Goal: Task Accomplishment & Management: Complete application form

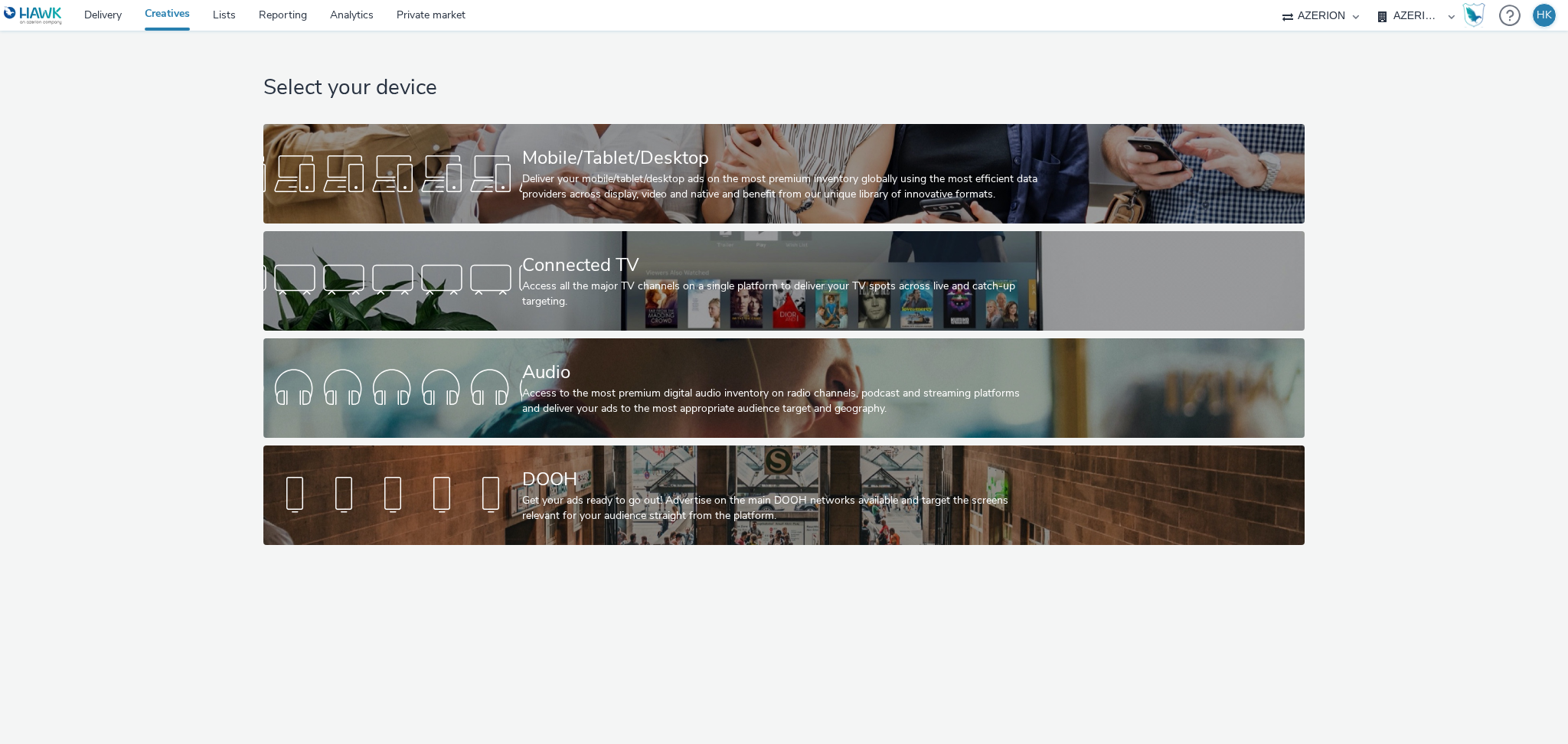
select select "79162ed7-0017-4339-93b0-3399b708648f"
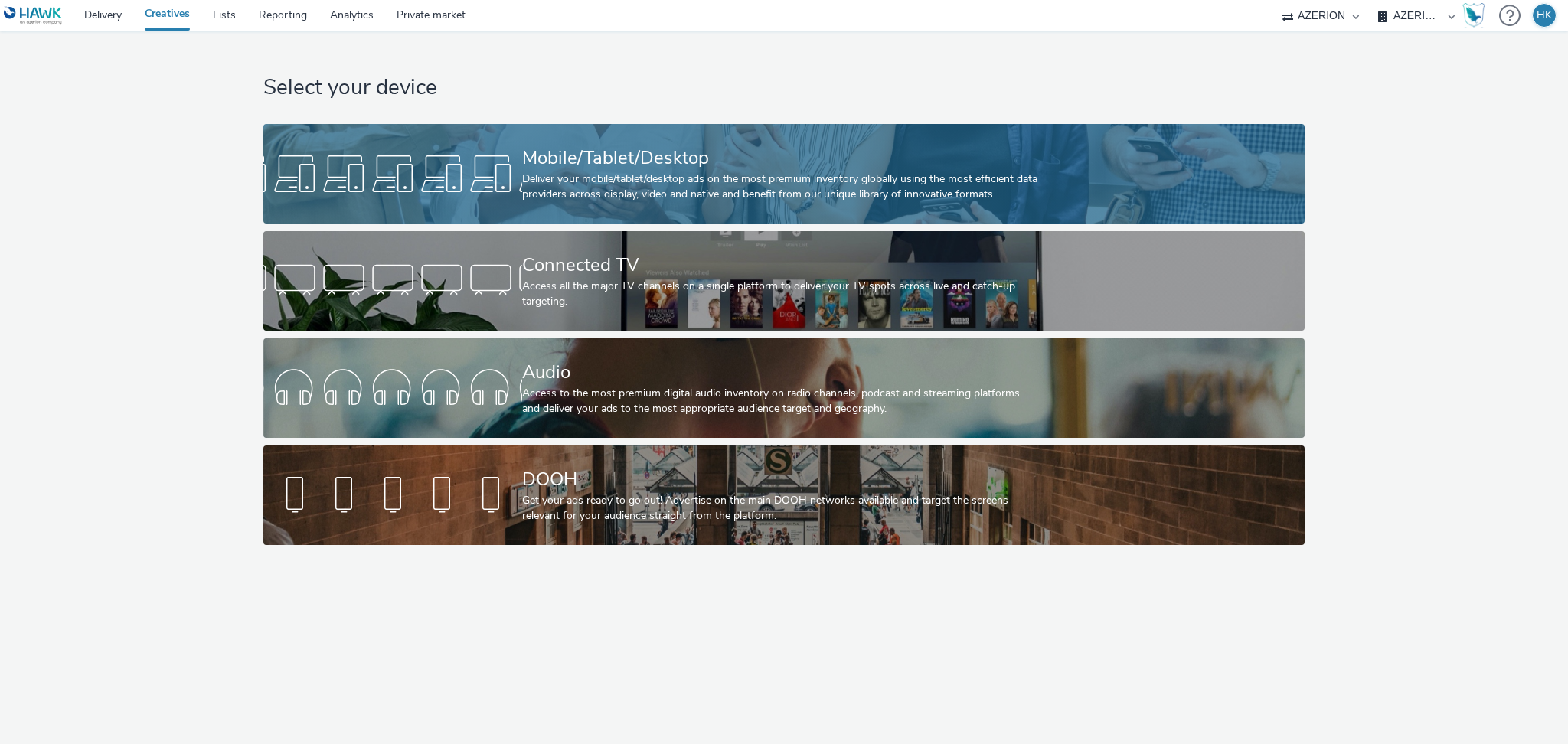
click at [727, 201] on div "Deliver your mobile/tablet/desktop ads on the most premium inventory globally u…" at bounding box center [781, 187] width 517 height 31
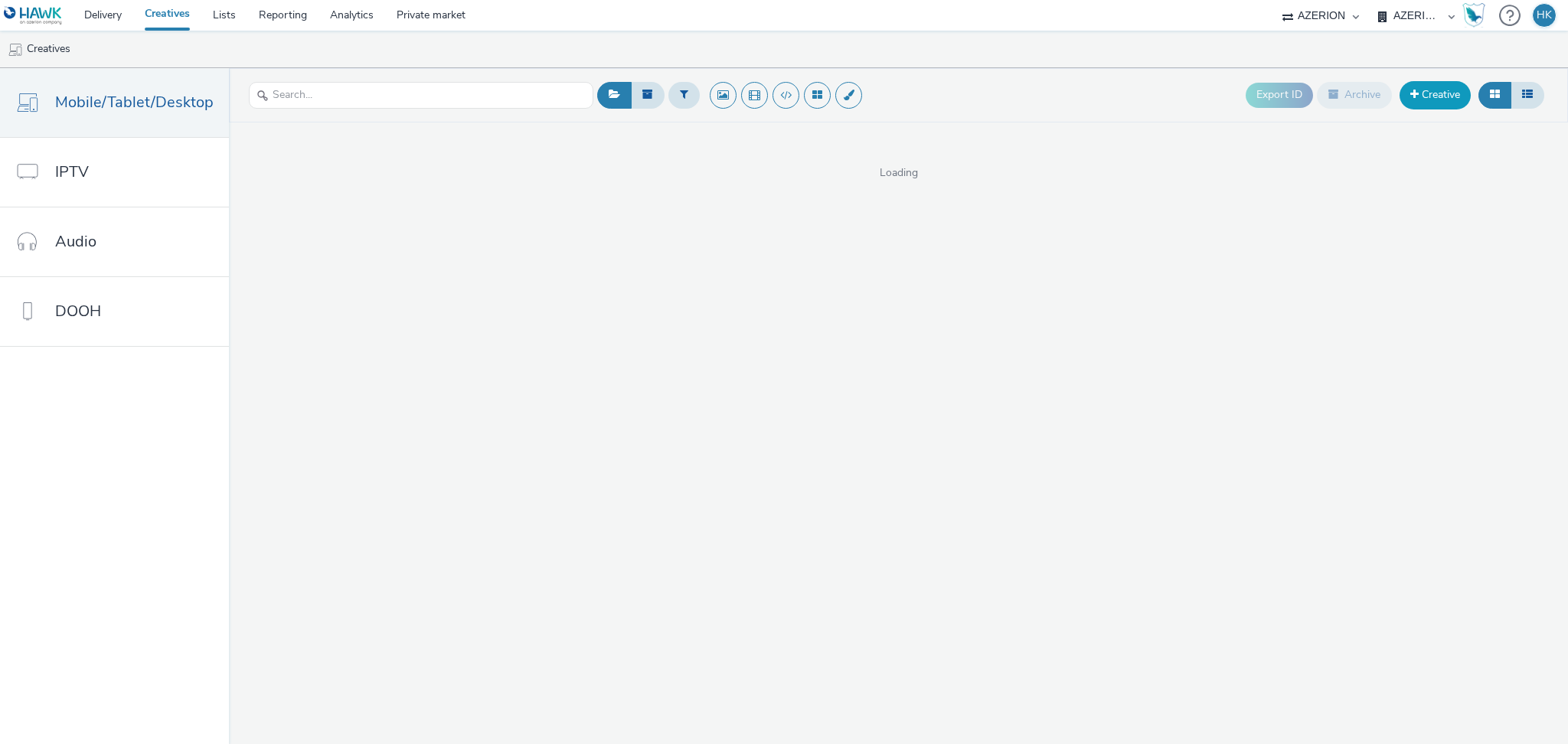
click at [1432, 100] on link "Creative" at bounding box center [1435, 95] width 71 height 27
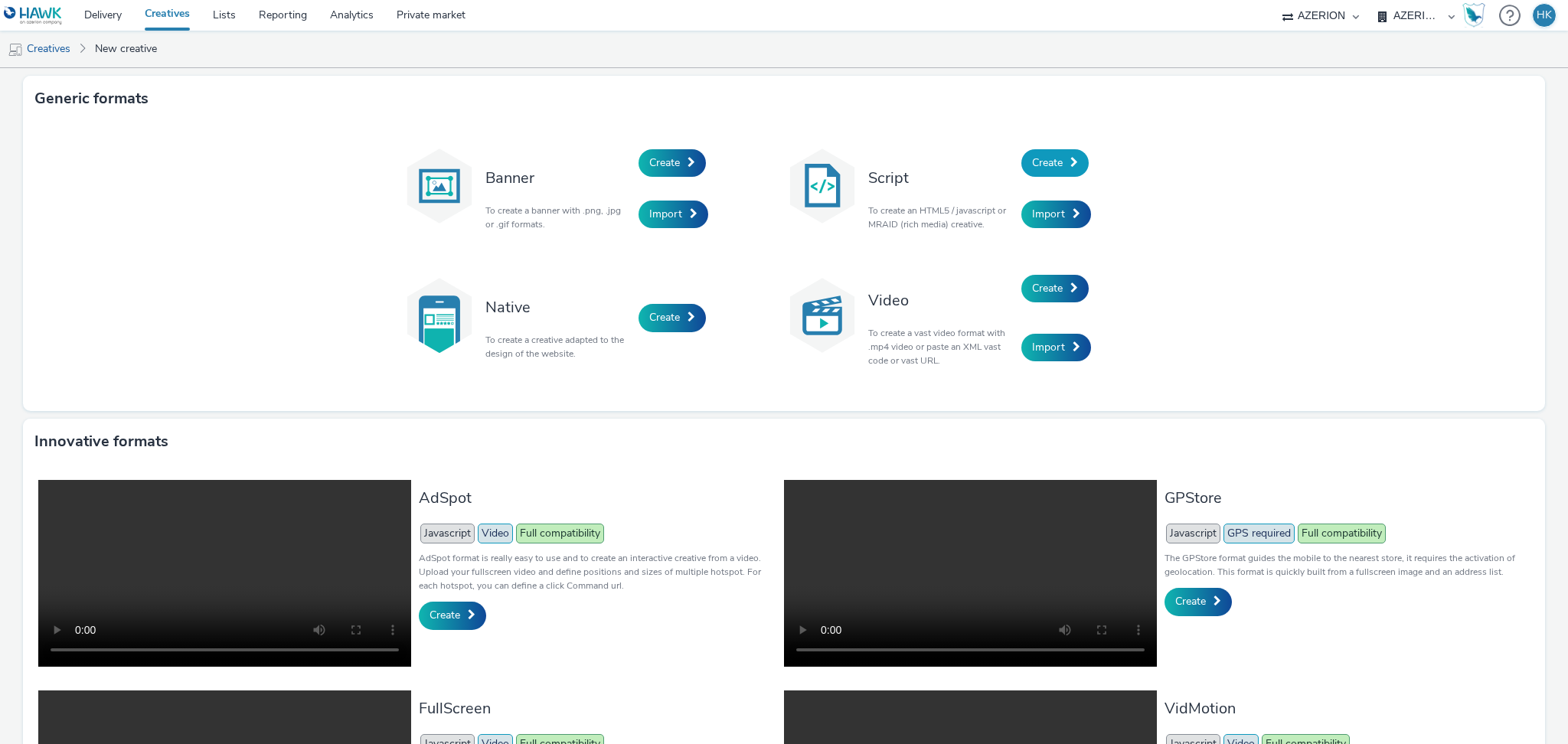
click at [1040, 169] on span "Create" at bounding box center [1047, 163] width 30 height 15
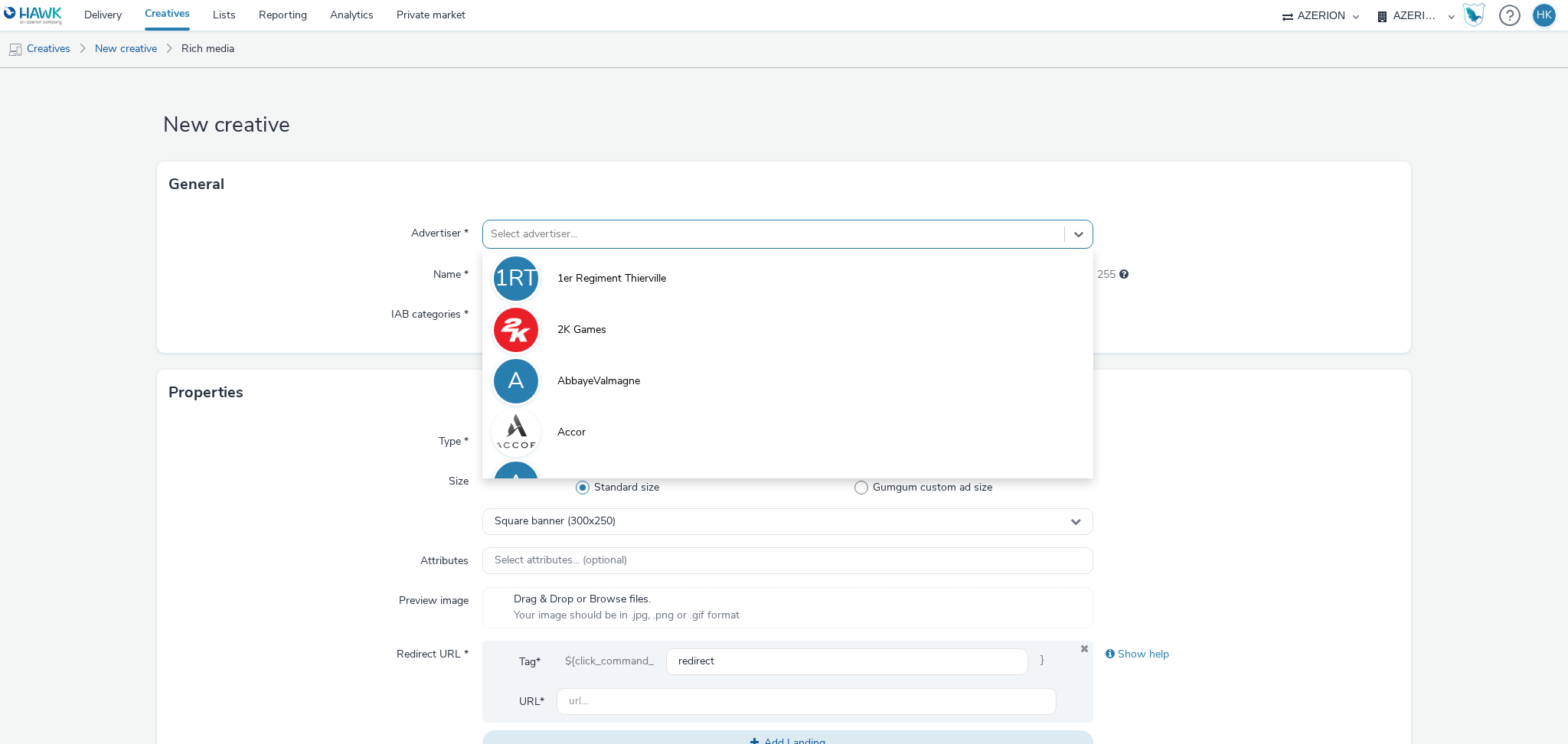
click at [582, 223] on div "Select advertiser..." at bounding box center [773, 234] width 581 height 24
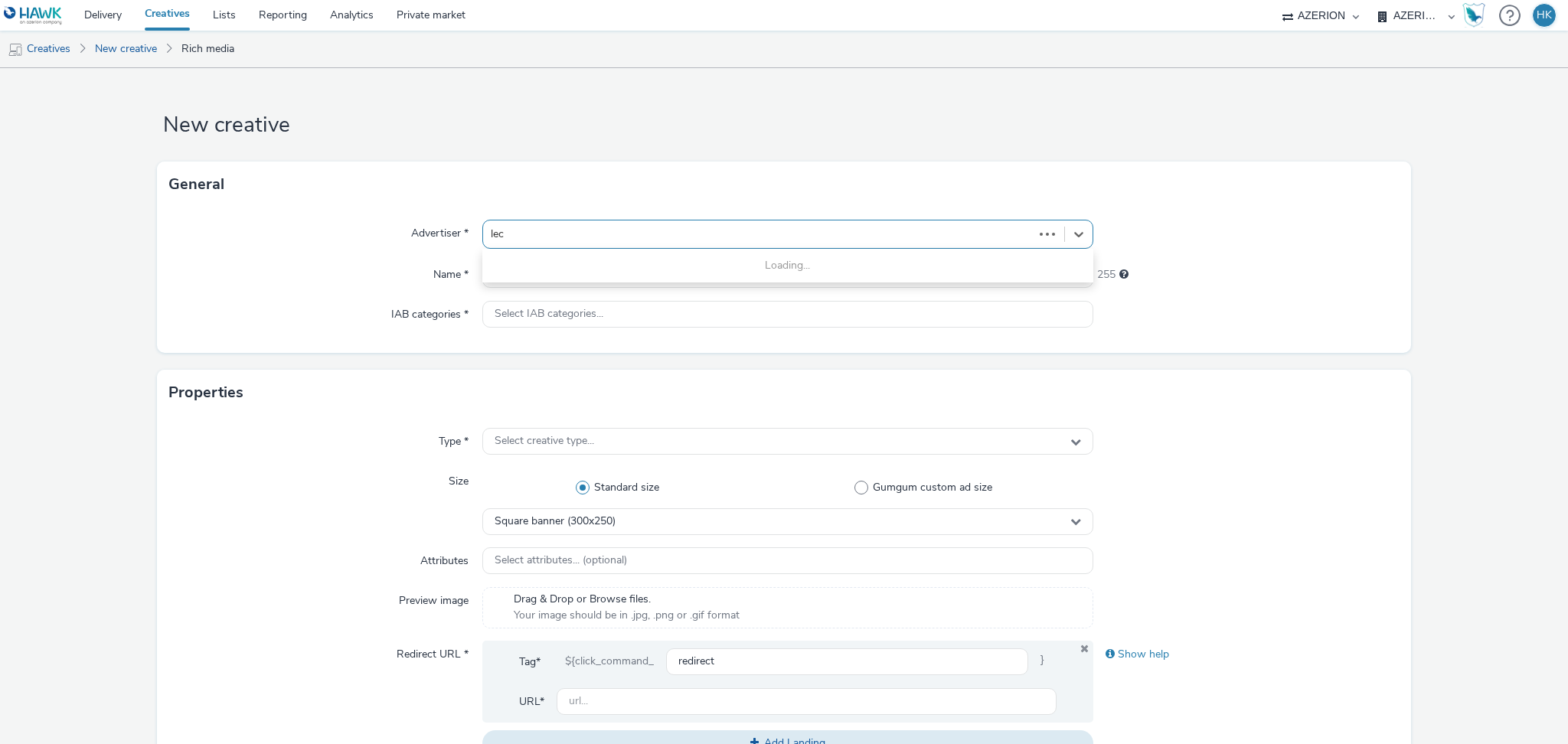
type input "lecl"
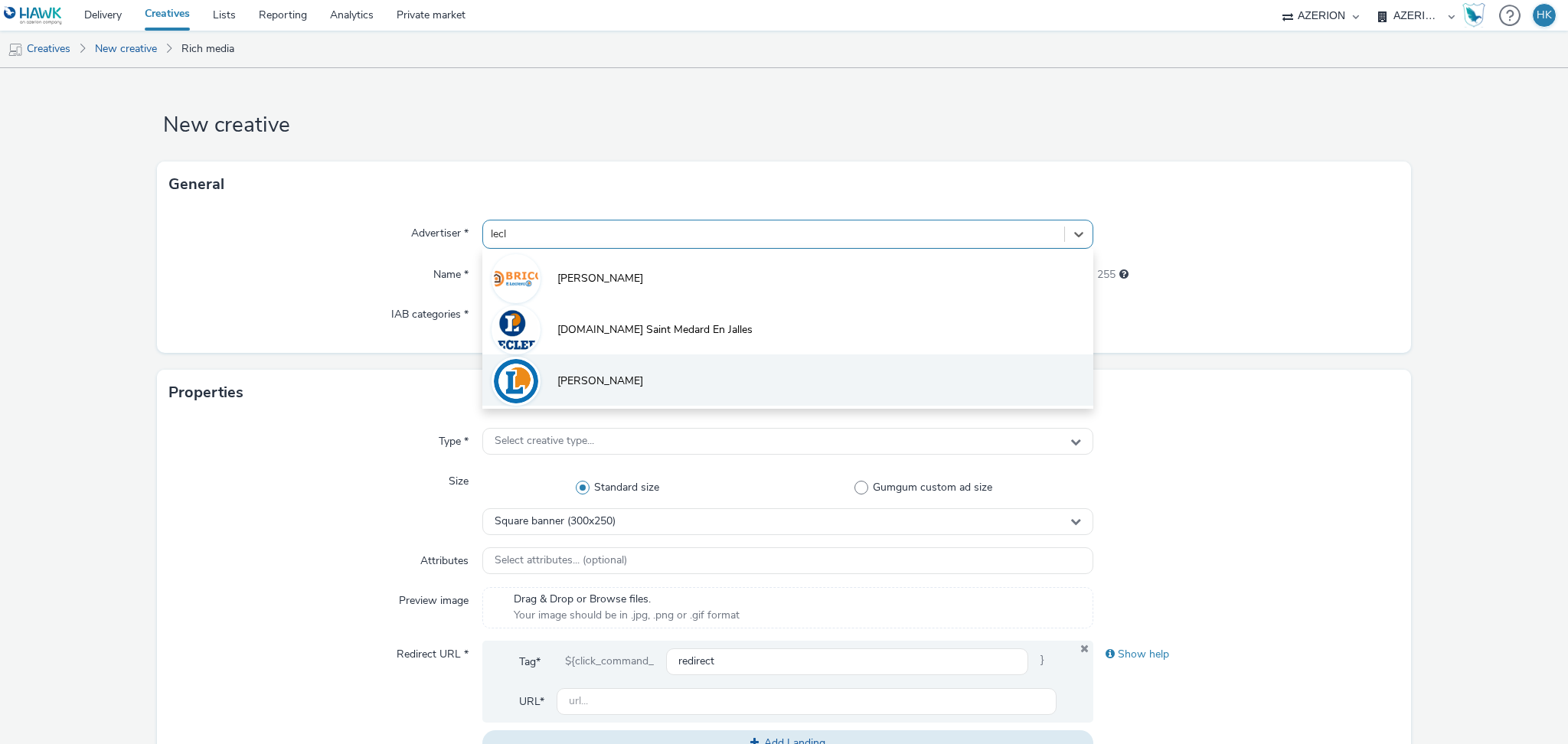
click at [616, 381] on li "[PERSON_NAME]" at bounding box center [788, 380] width 611 height 51
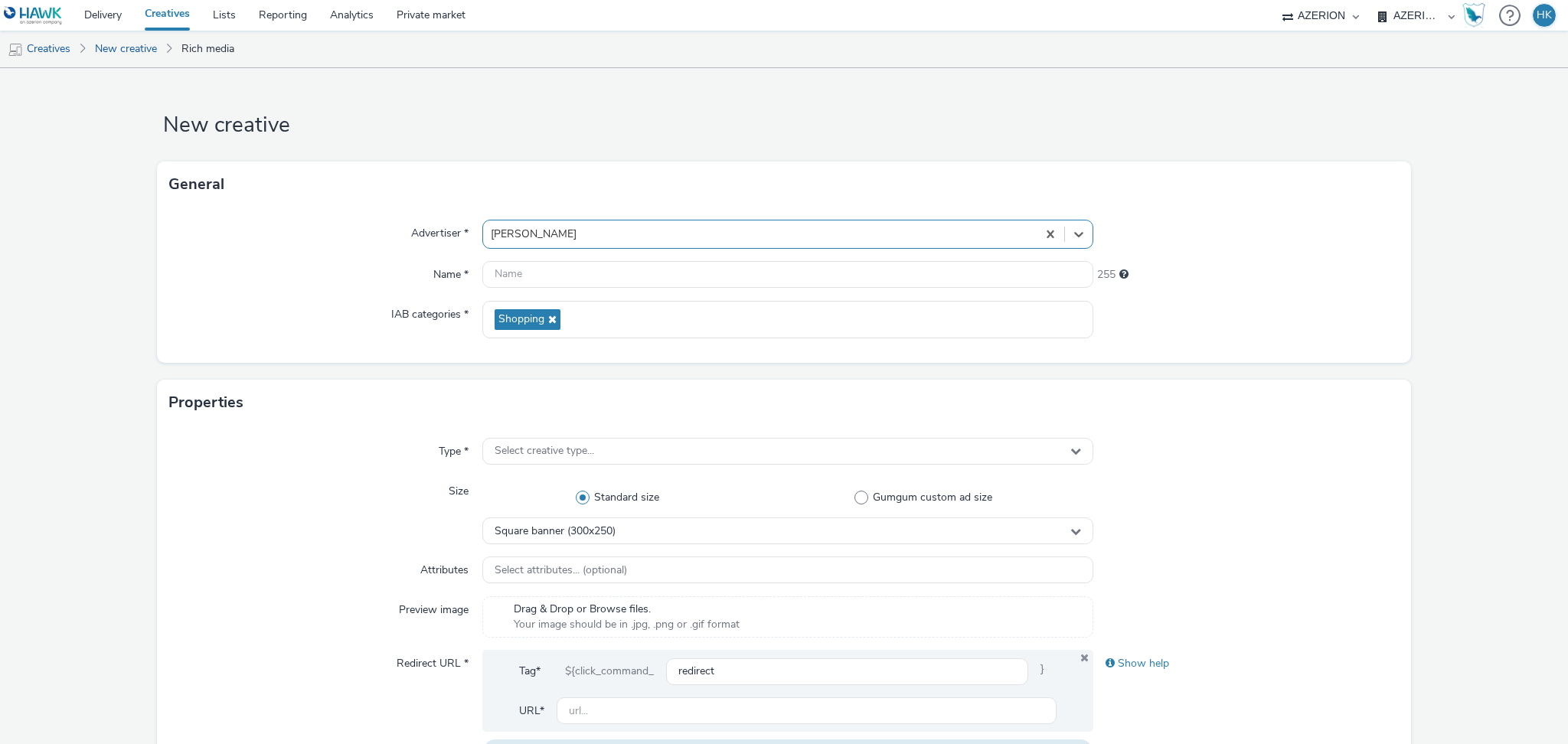
scroll to position [40, 0]
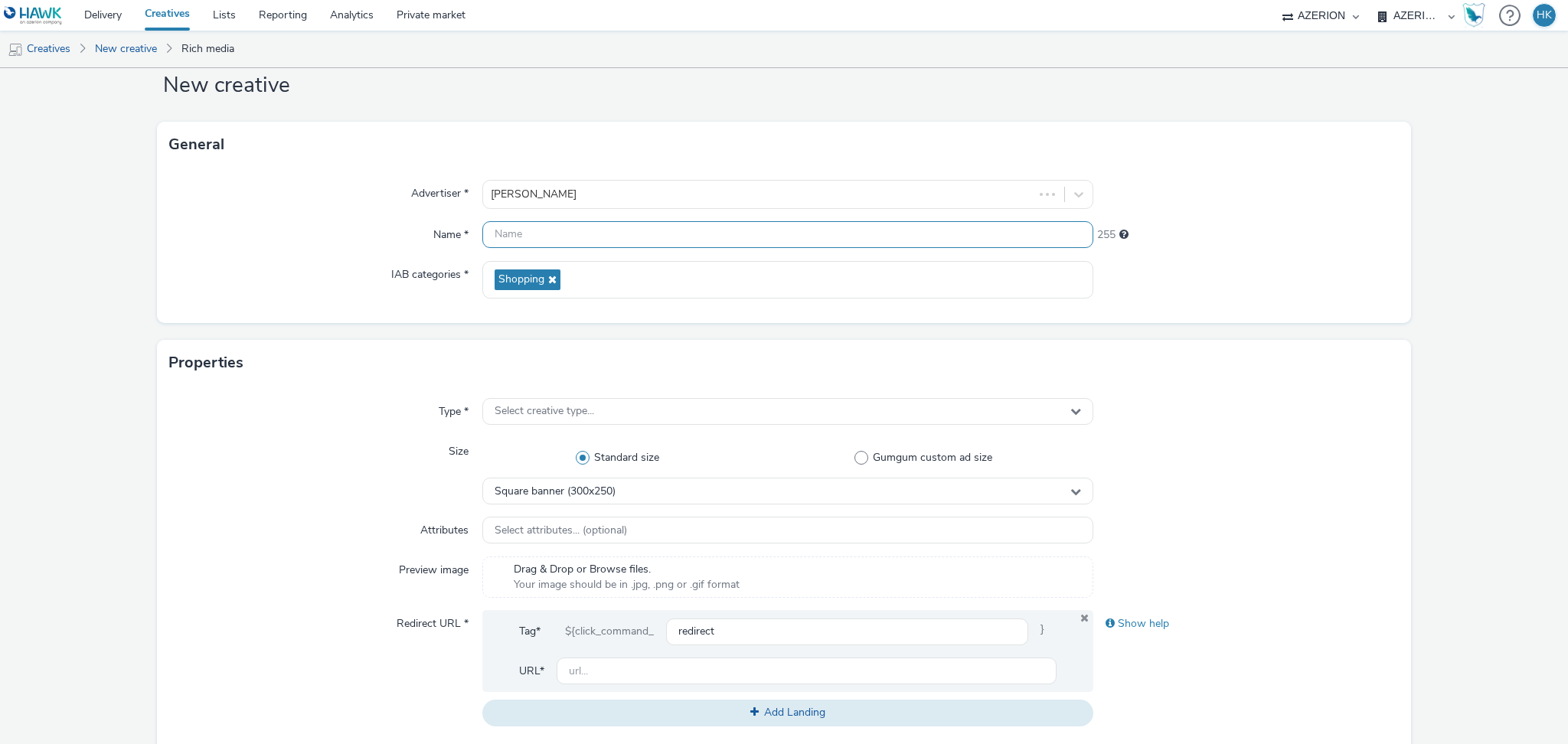
click at [583, 238] on input "text" at bounding box center [788, 234] width 611 height 26
paste input "Leclerc_Perpignan_Mobile_Oct_2025"
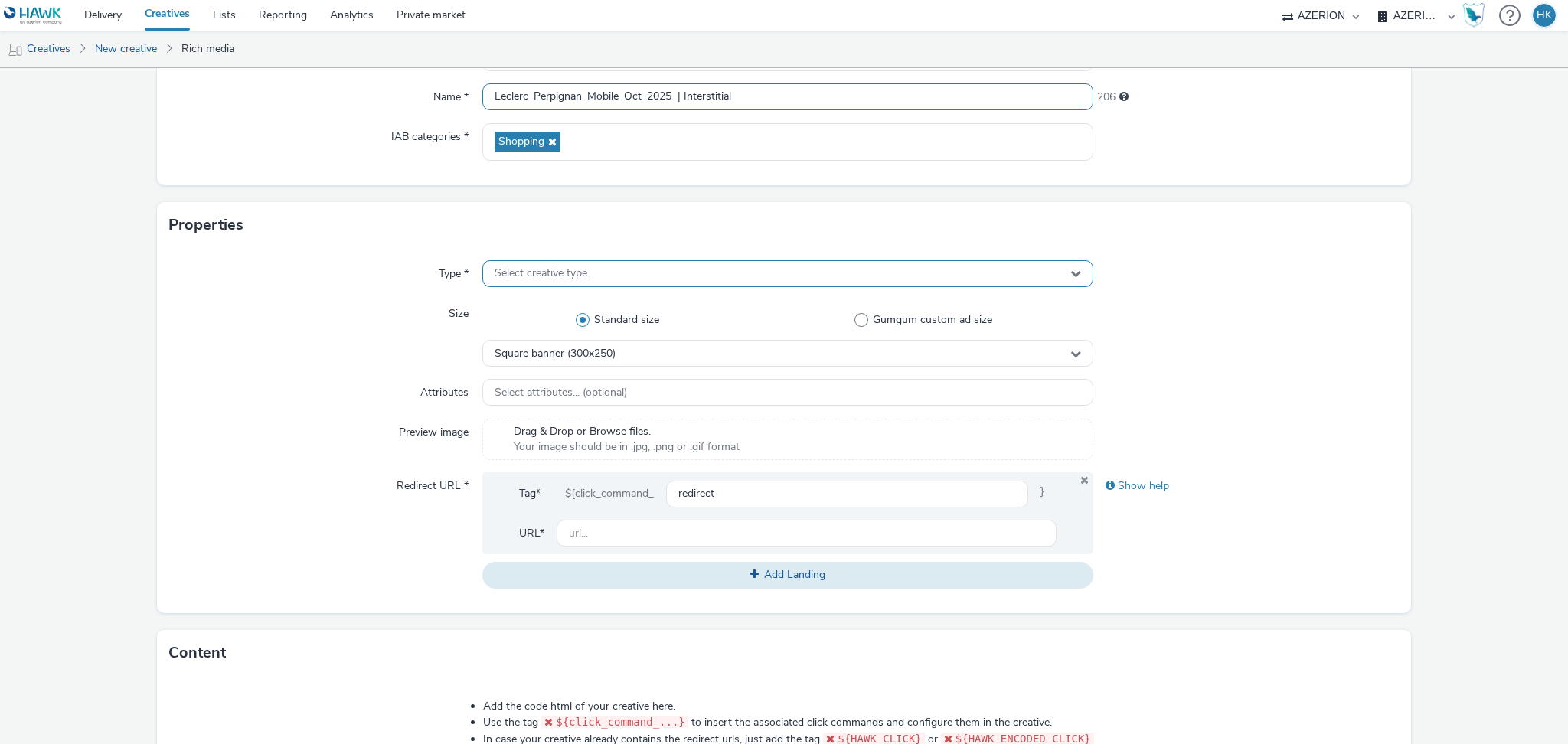
scroll to position [181, 0]
type input "Leclerc_Perpignan_Mobile_Oct_2025 | Interstitial"
click at [655, 259] on div "Select creative type..." at bounding box center [788, 269] width 611 height 26
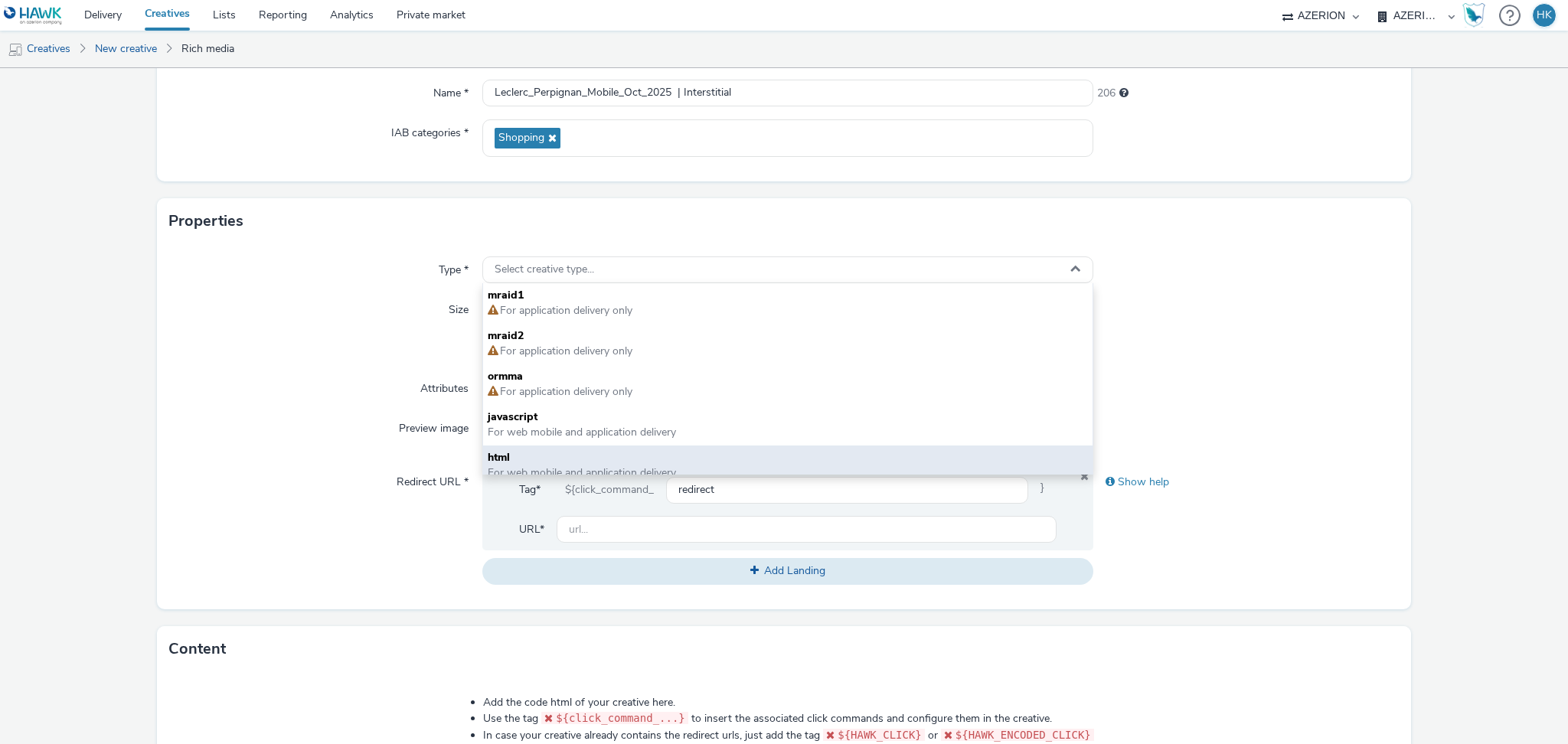
click at [610, 468] on span "For web mobile and application delivery" at bounding box center [582, 472] width 188 height 15
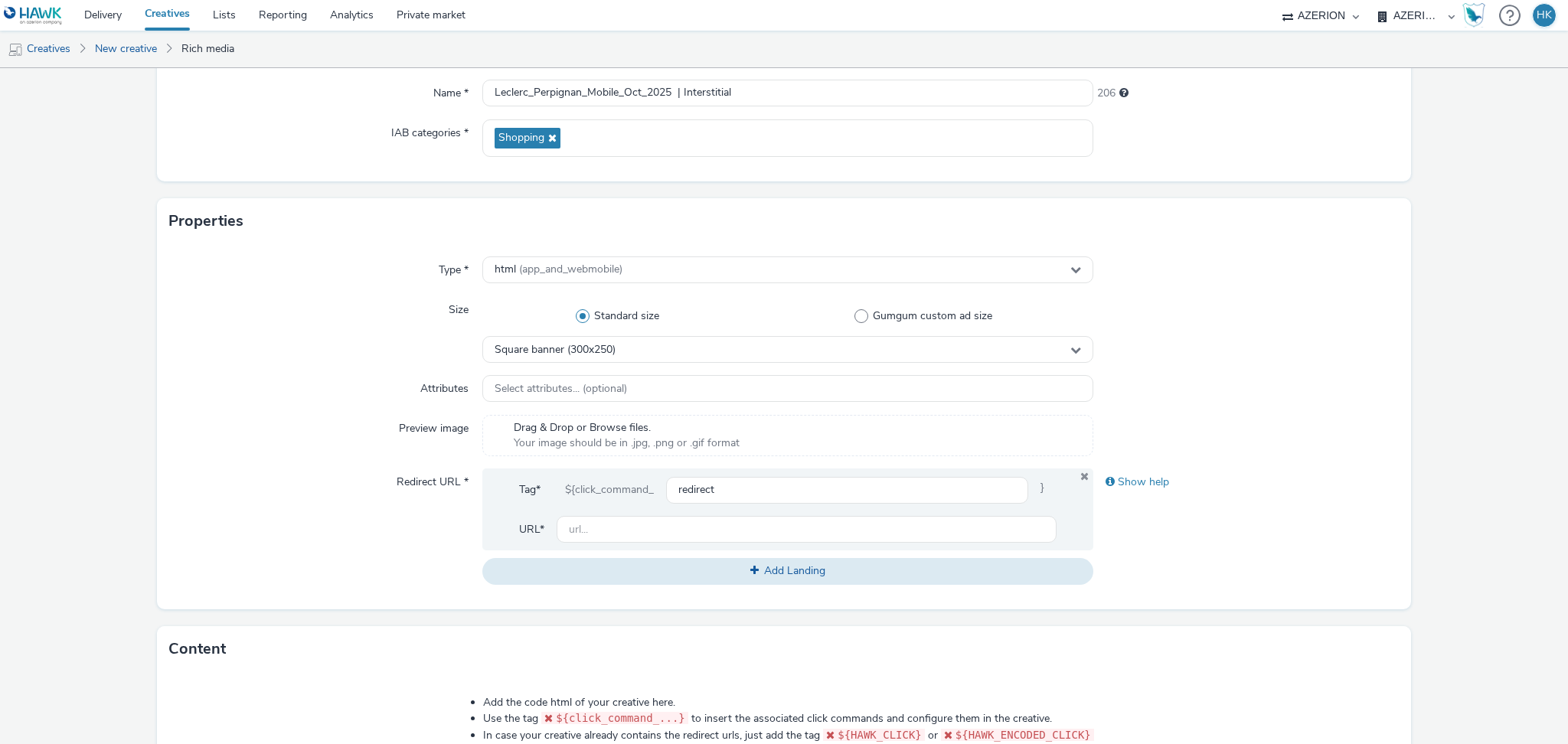
scroll to position [273, 0]
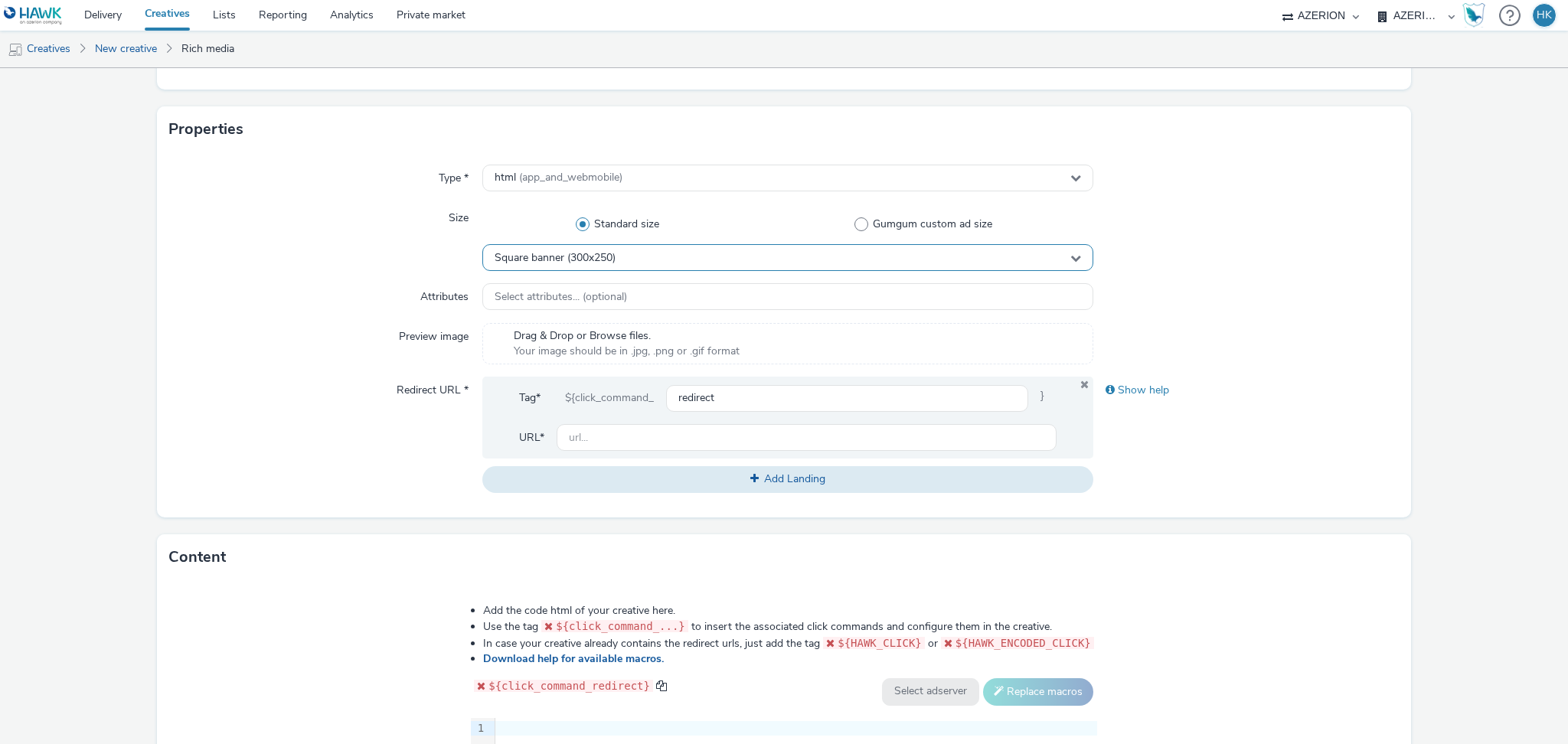
click at [582, 267] on div "Square banner (300x250)" at bounding box center [788, 256] width 611 height 26
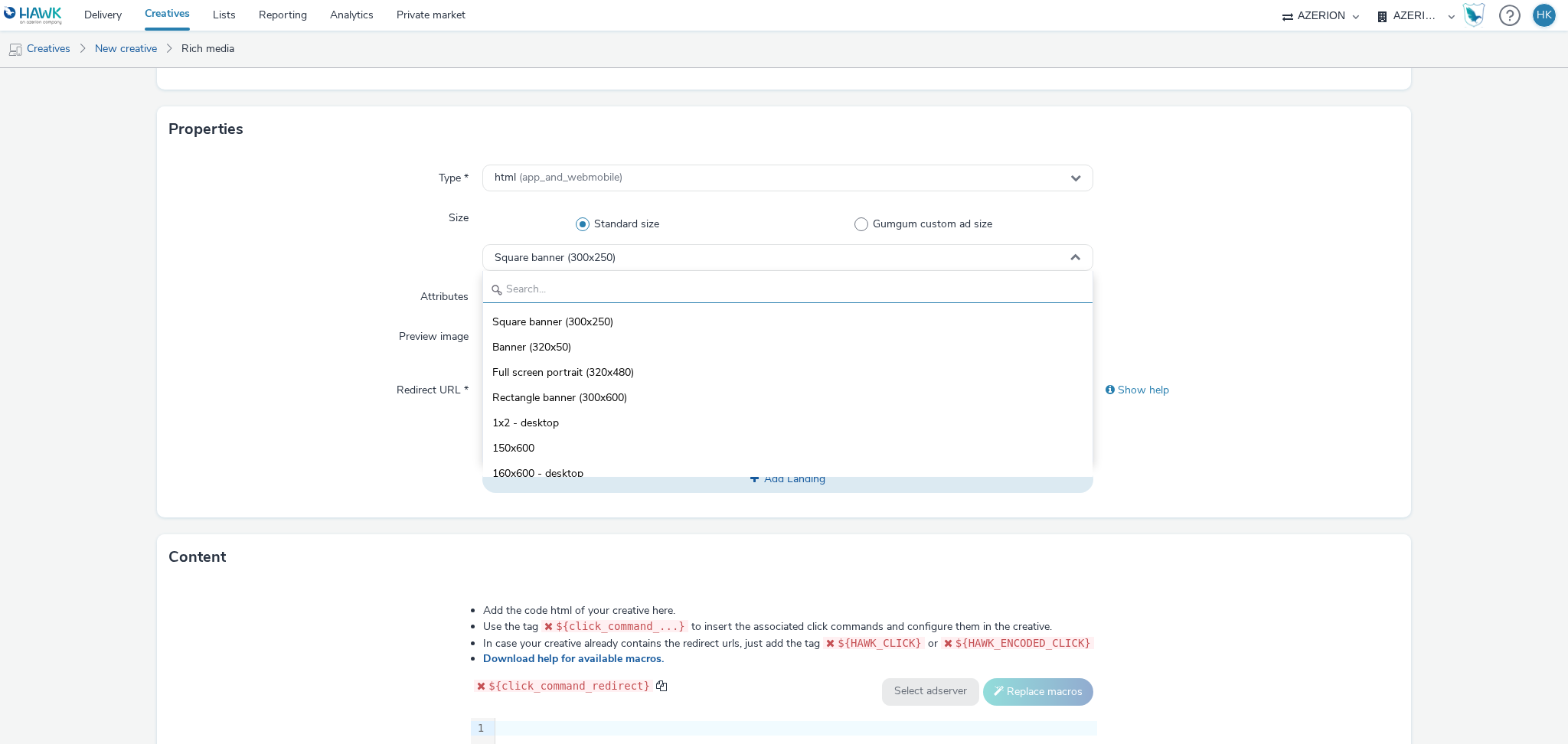
click at [549, 286] on input "text" at bounding box center [787, 289] width 609 height 26
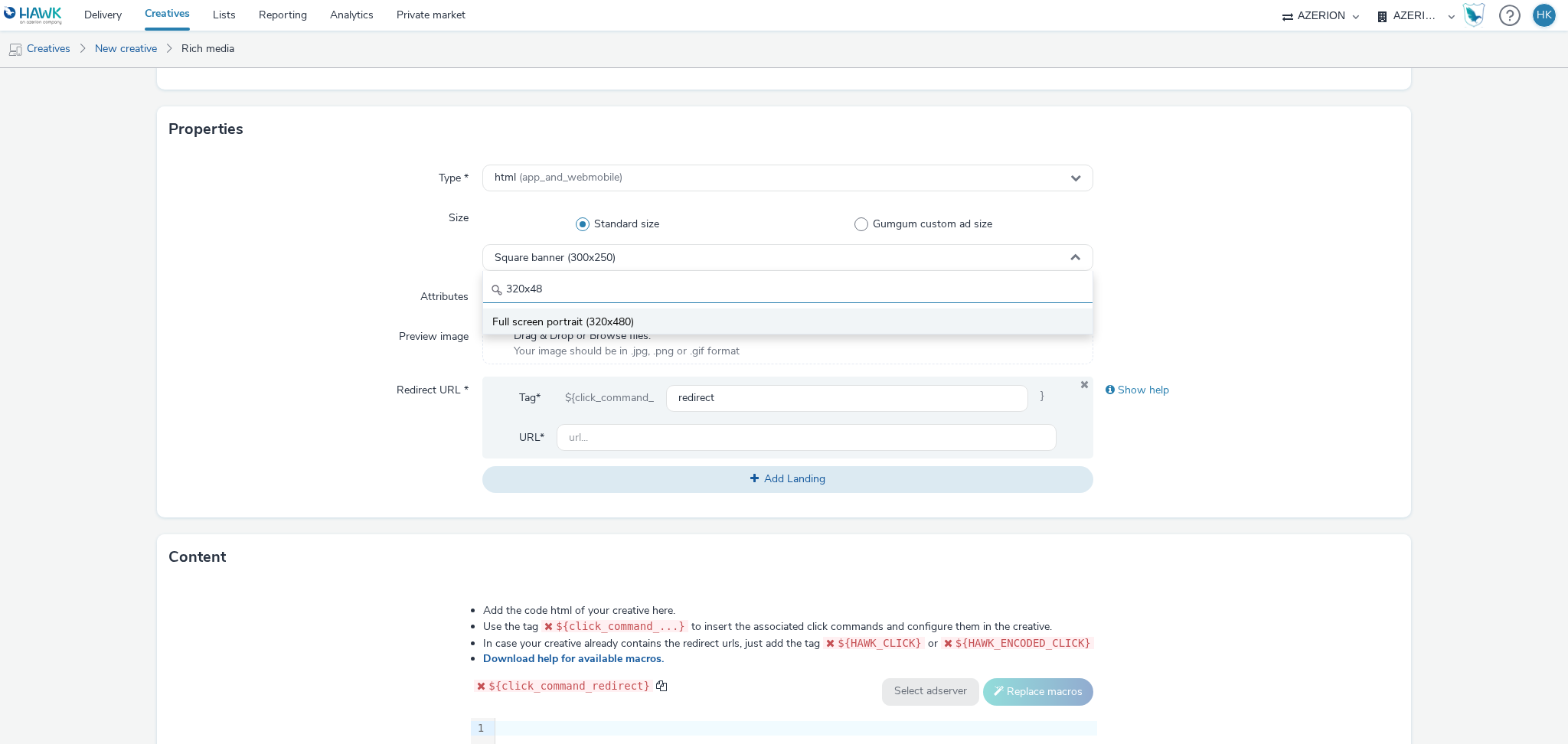
type input "320x48"
click at [579, 321] on span "Full screen portrait (320x480)" at bounding box center [563, 322] width 142 height 16
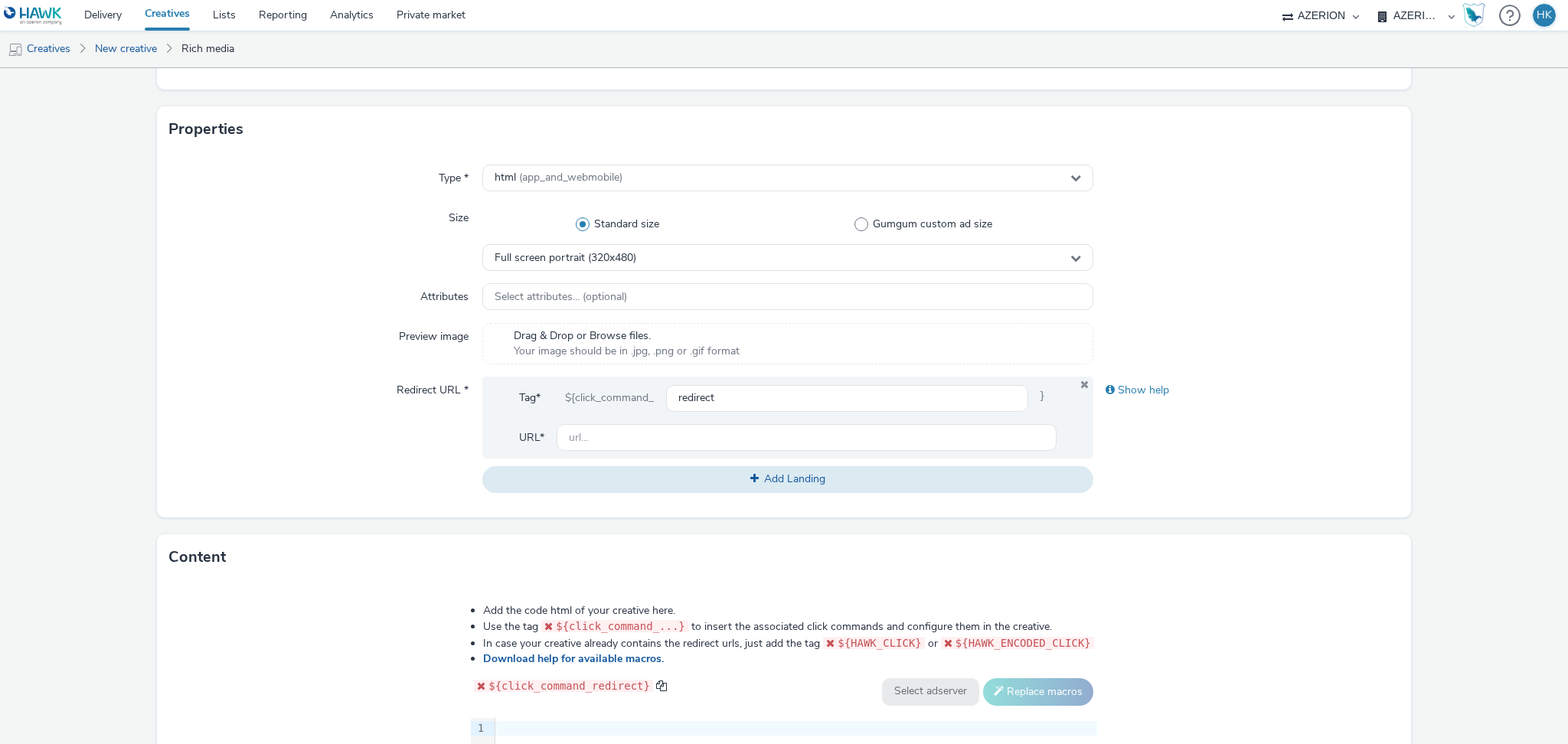
scroll to position [314, 0]
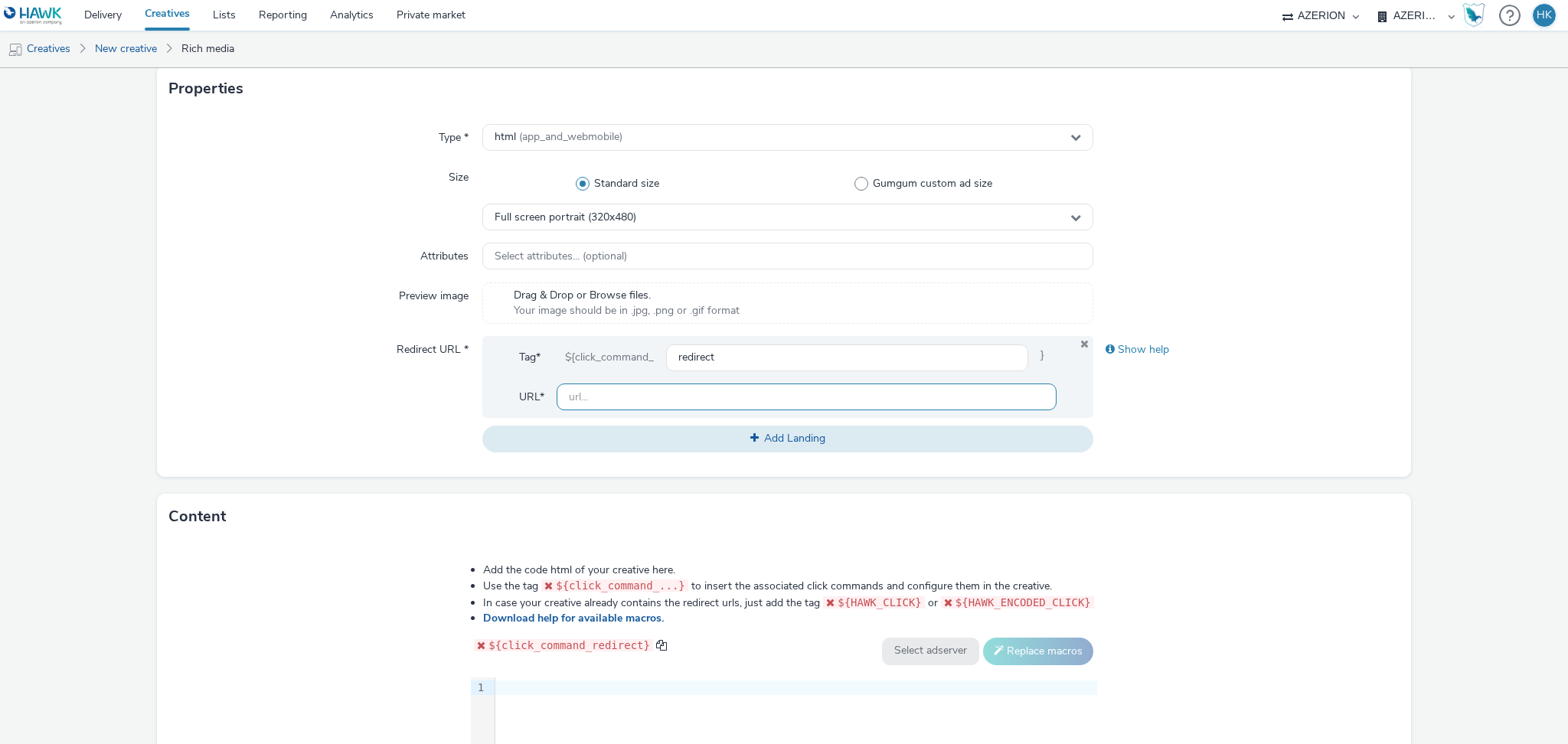
click at [690, 397] on input "text" at bounding box center [806, 396] width 500 height 26
paste input "[URL][DOMAIN_NAME]"
type input "[URL][DOMAIN_NAME]"
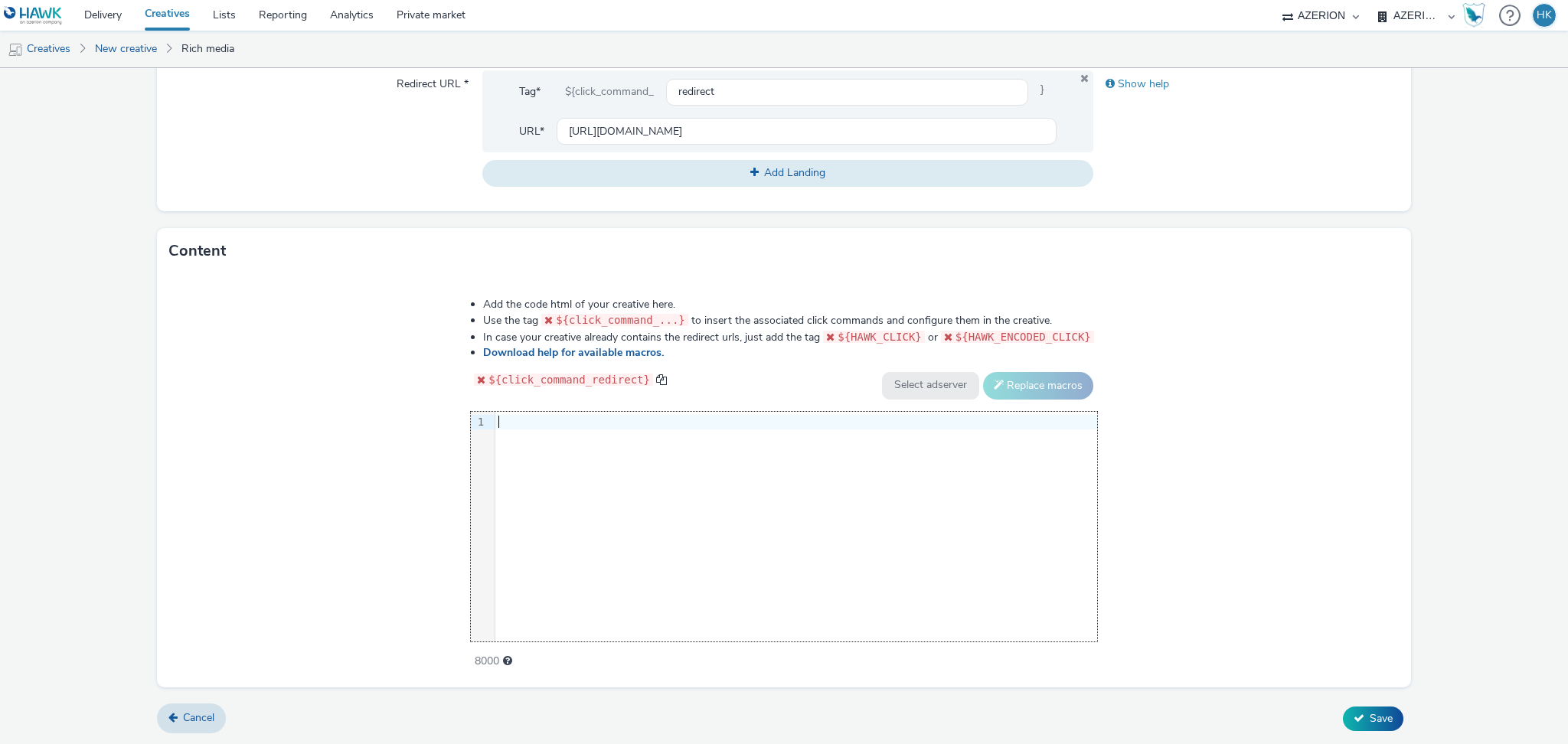
click at [578, 432] on div at bounding box center [796, 423] width 601 height 22
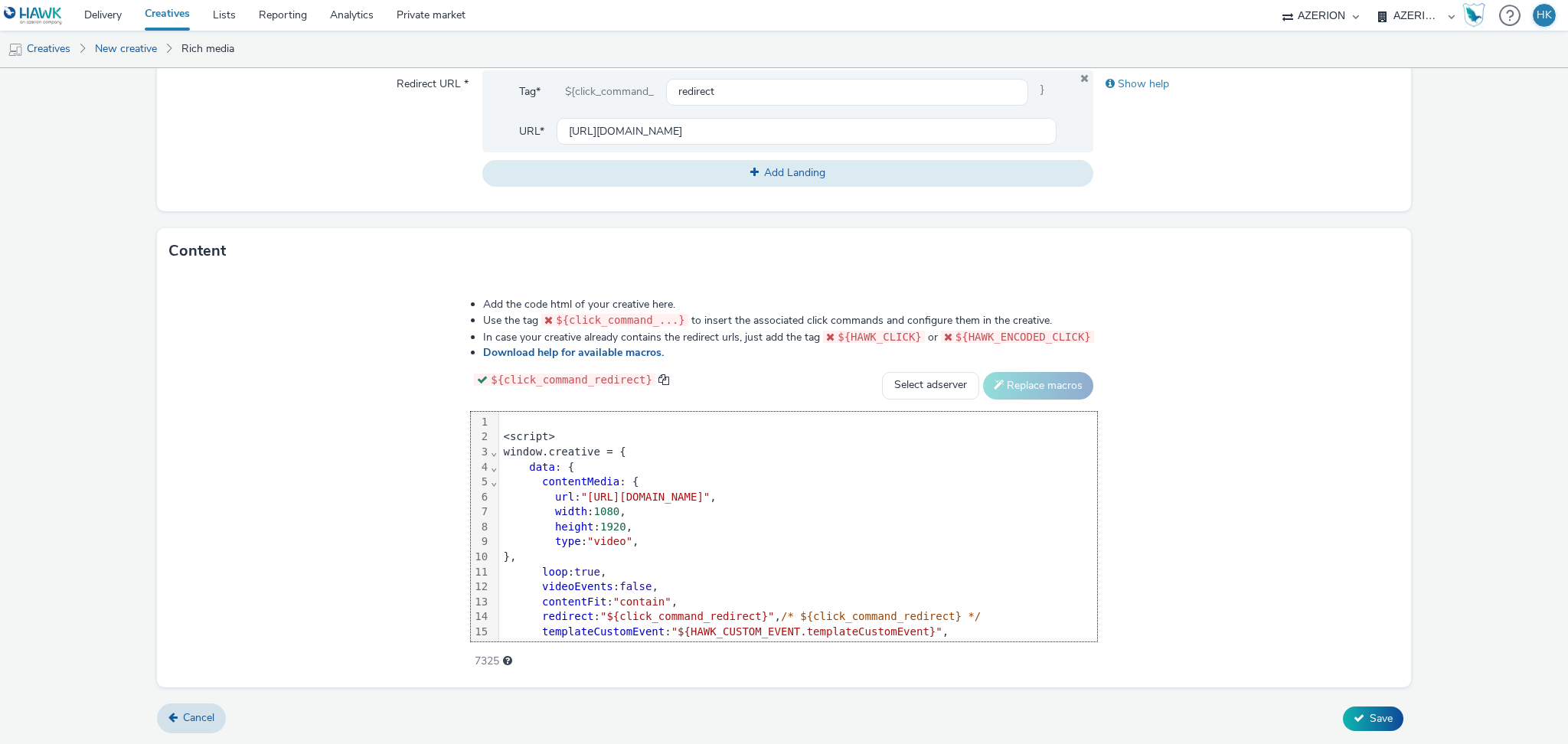
scroll to position [119, 0]
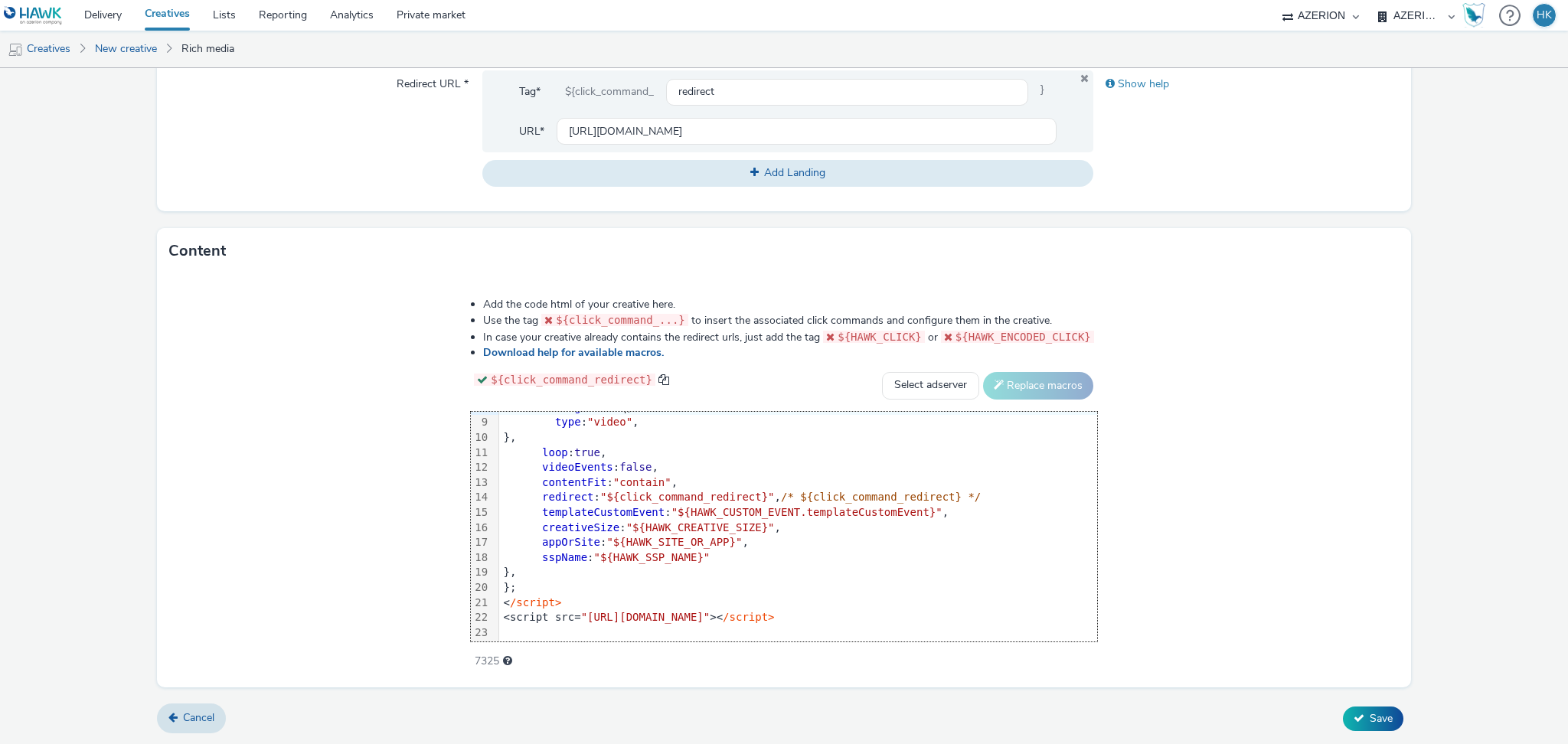
click at [1240, 411] on div "Add the code html of your creative here. Use the tag ${click_command_...} to in…" at bounding box center [784, 481] width 1255 height 413
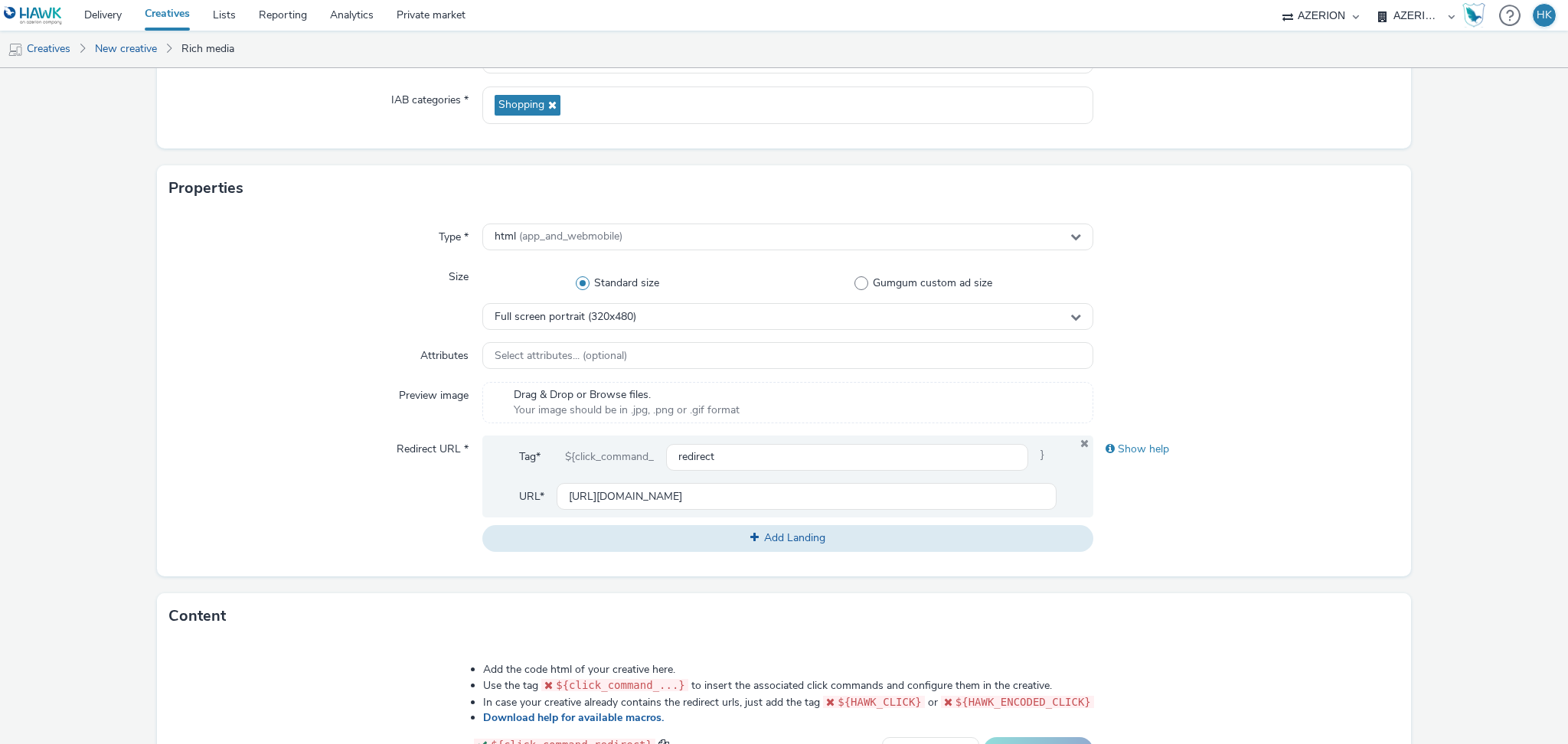
scroll to position [207, 0]
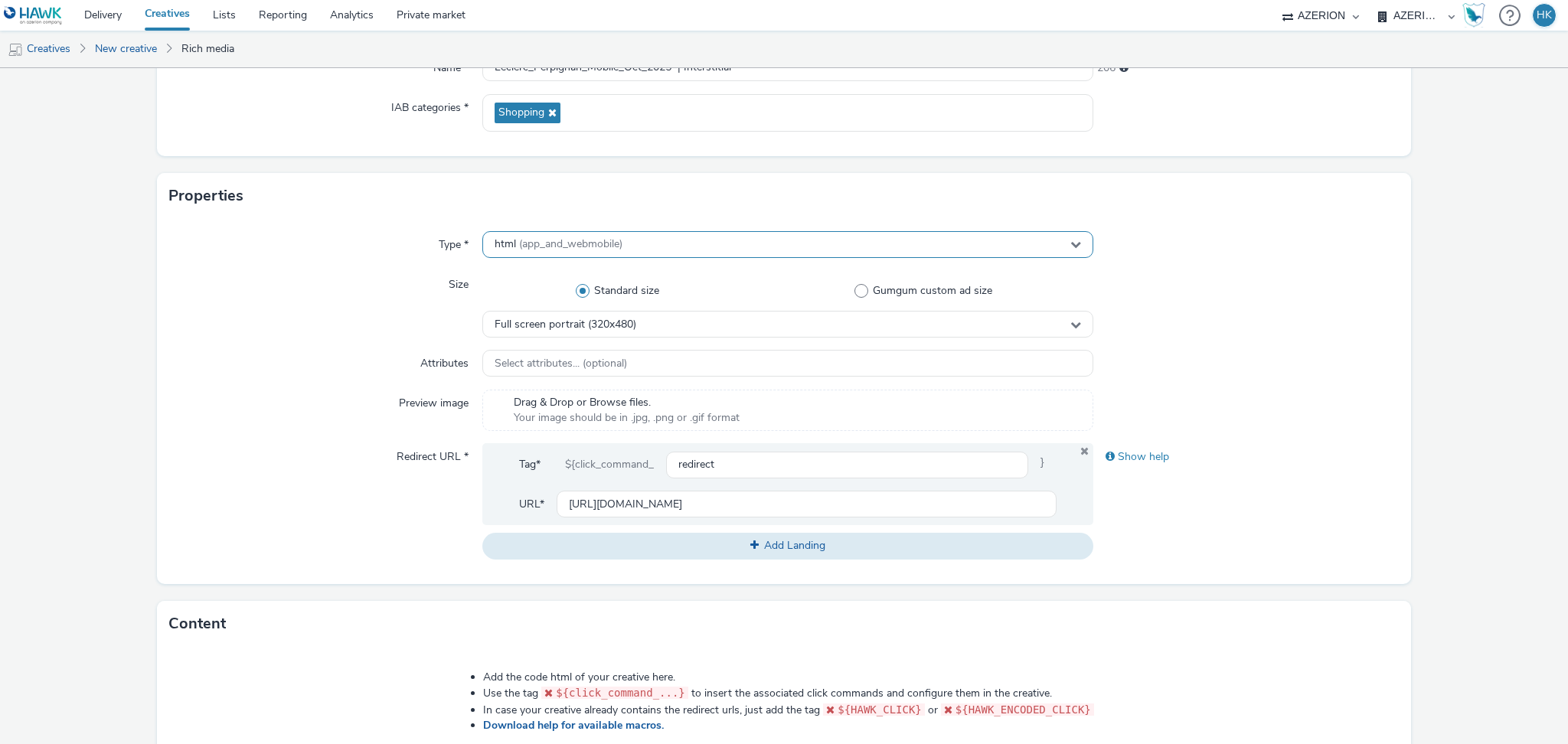
click at [676, 233] on div "html (app_and_webmobile)" at bounding box center [788, 244] width 611 height 26
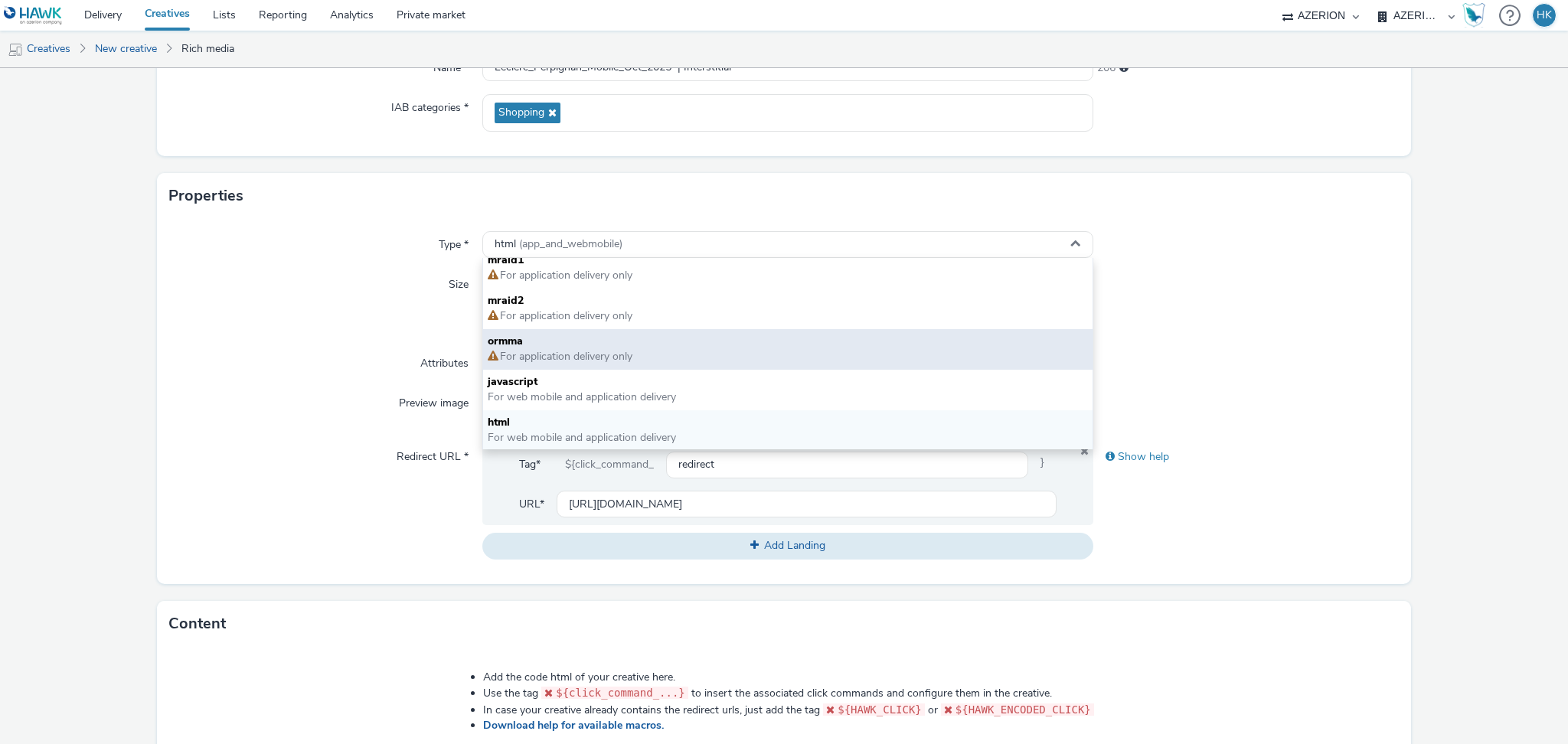
scroll to position [0, 0]
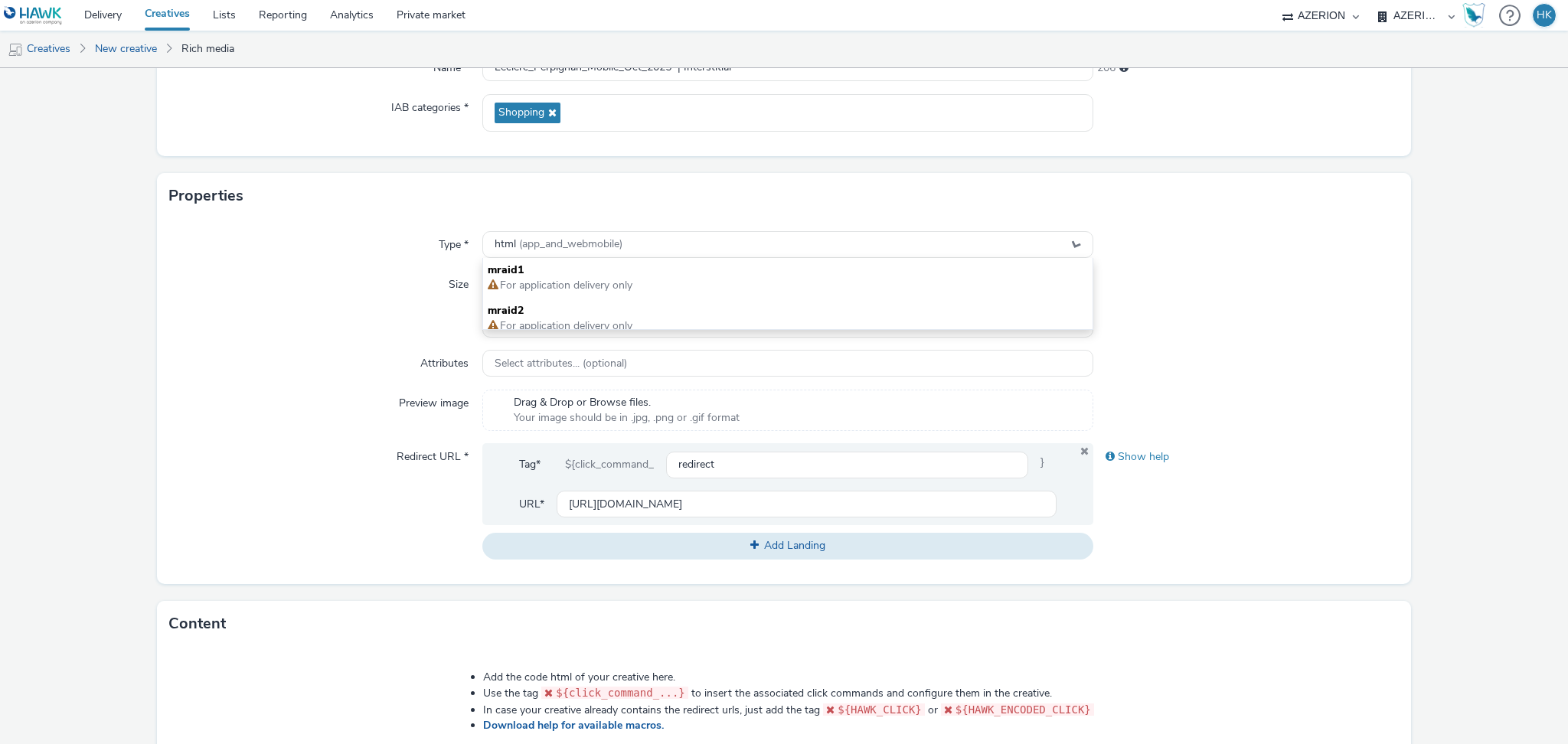
click at [1326, 414] on div at bounding box center [1246, 410] width 306 height 41
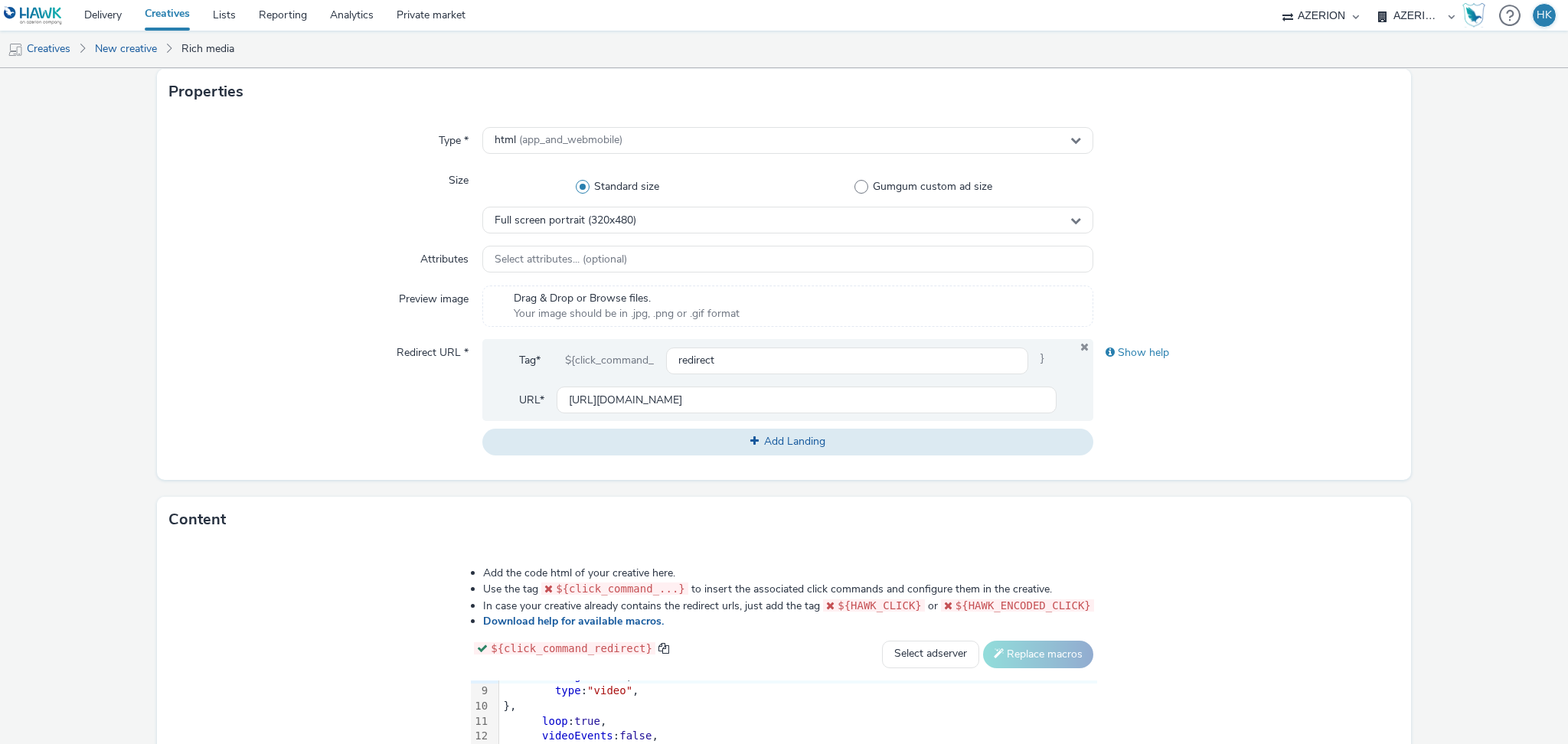
scroll to position [580, 0]
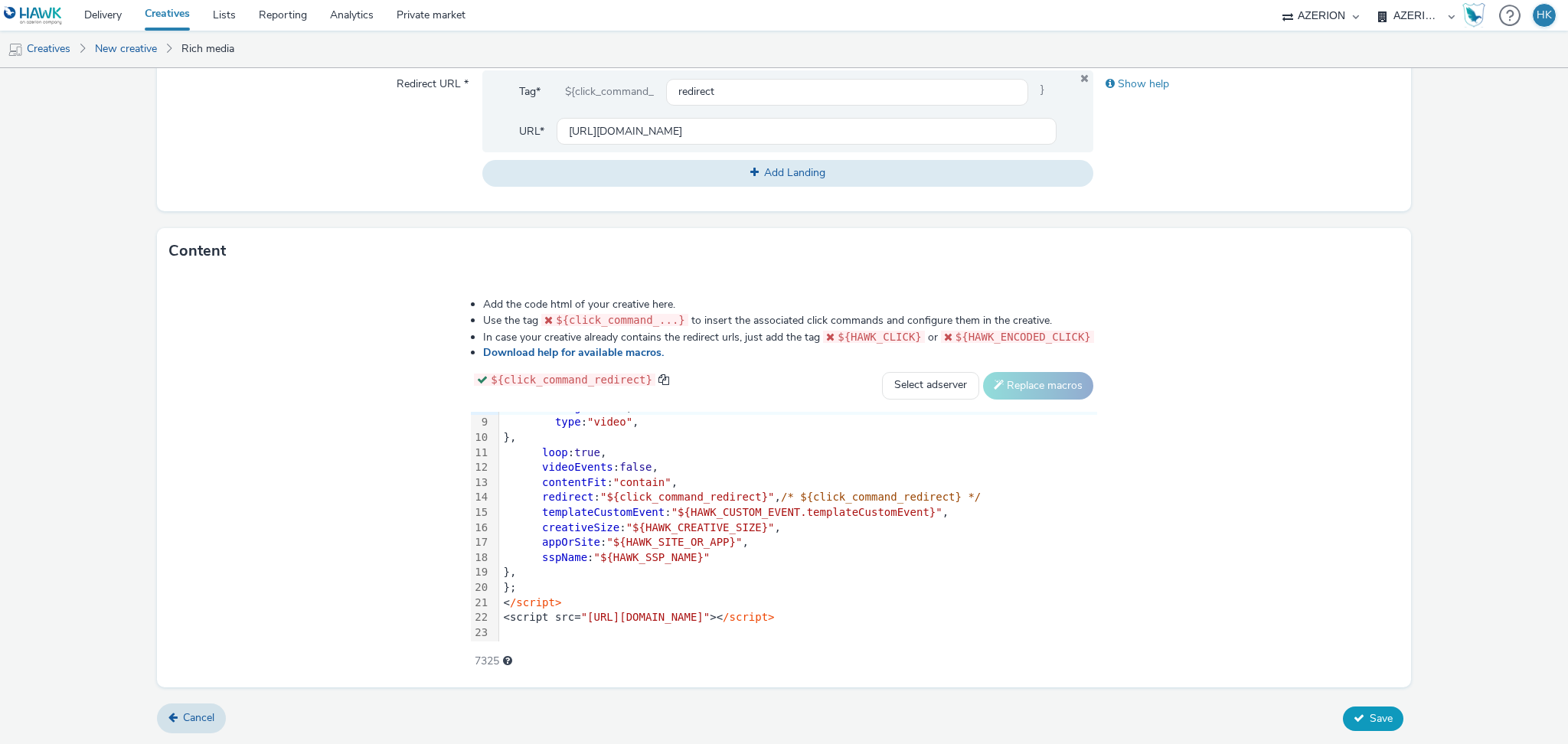
click at [1354, 718] on icon at bounding box center [1358, 718] width 11 height 11
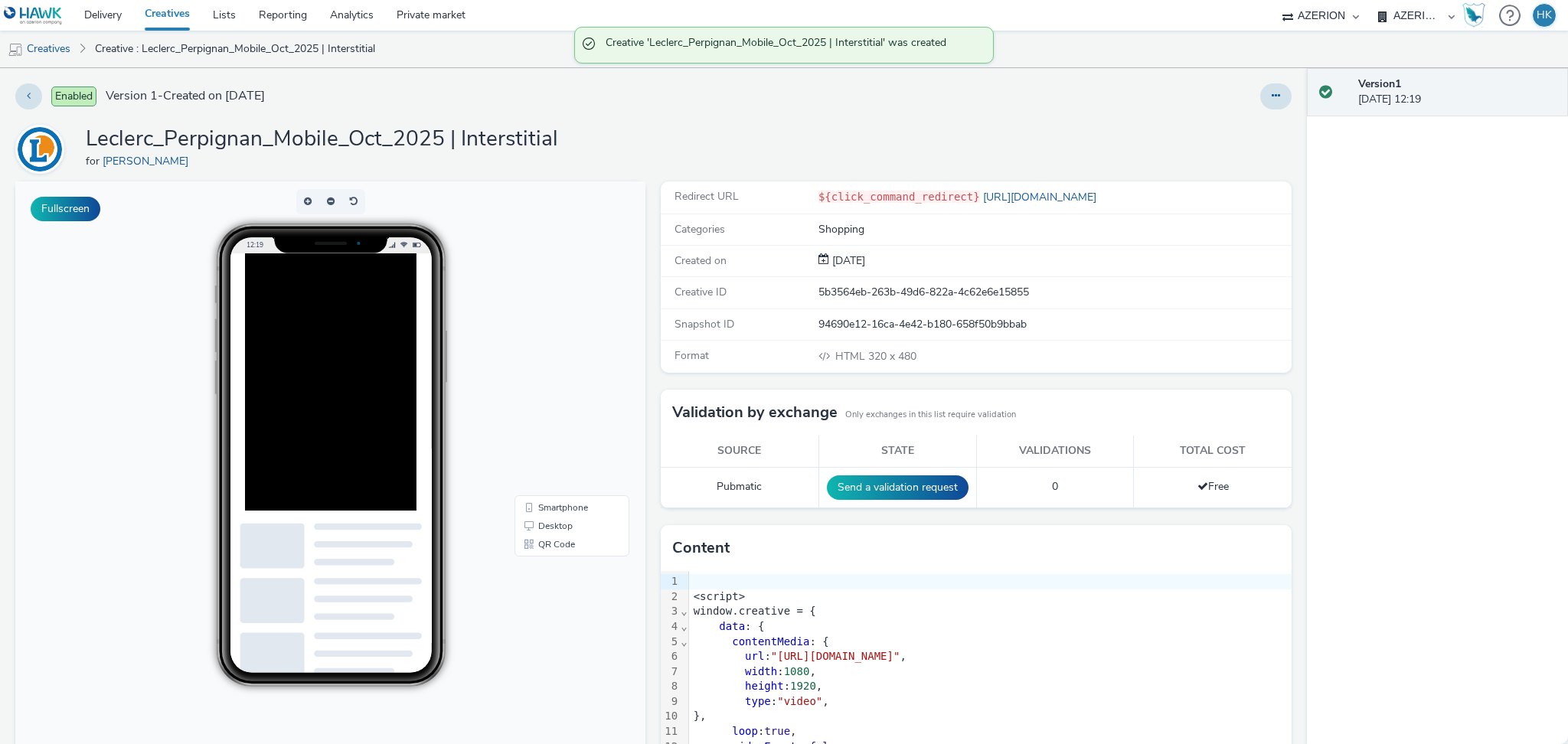
click at [177, 16] on link "Creatives" at bounding box center [167, 15] width 69 height 30
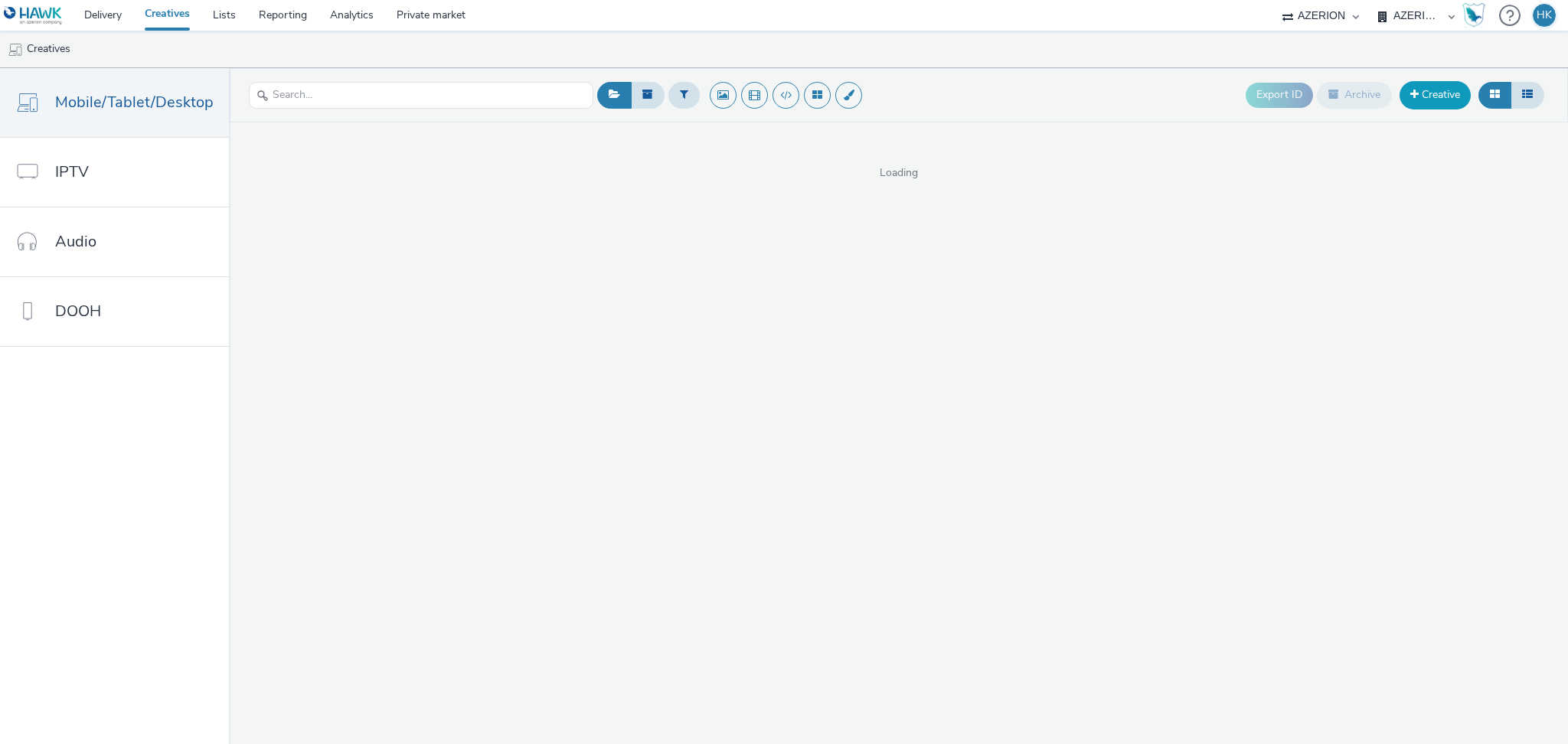
click at [1422, 92] on link "Creative" at bounding box center [1435, 95] width 71 height 27
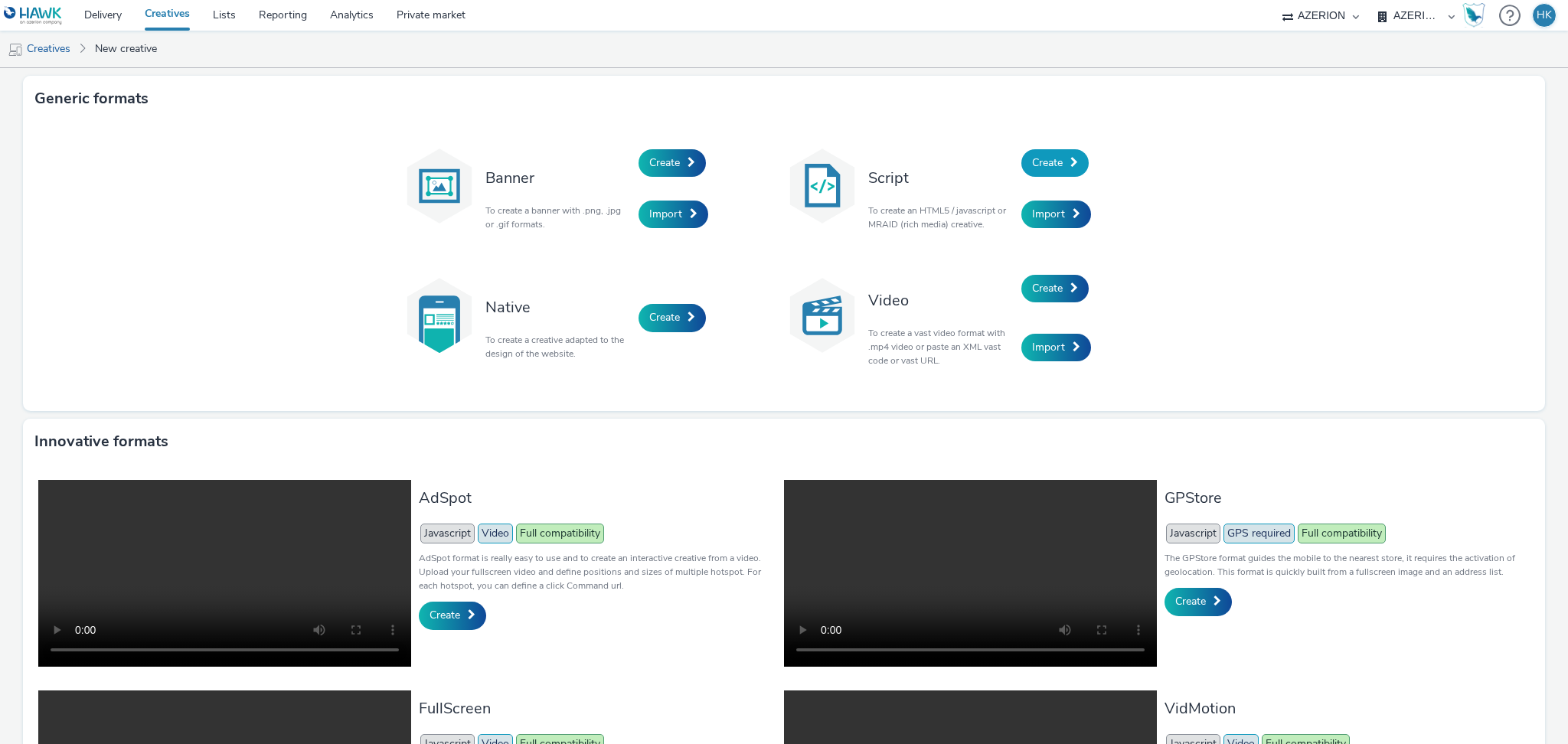
click at [1051, 151] on link "Create" at bounding box center [1055, 163] width 68 height 27
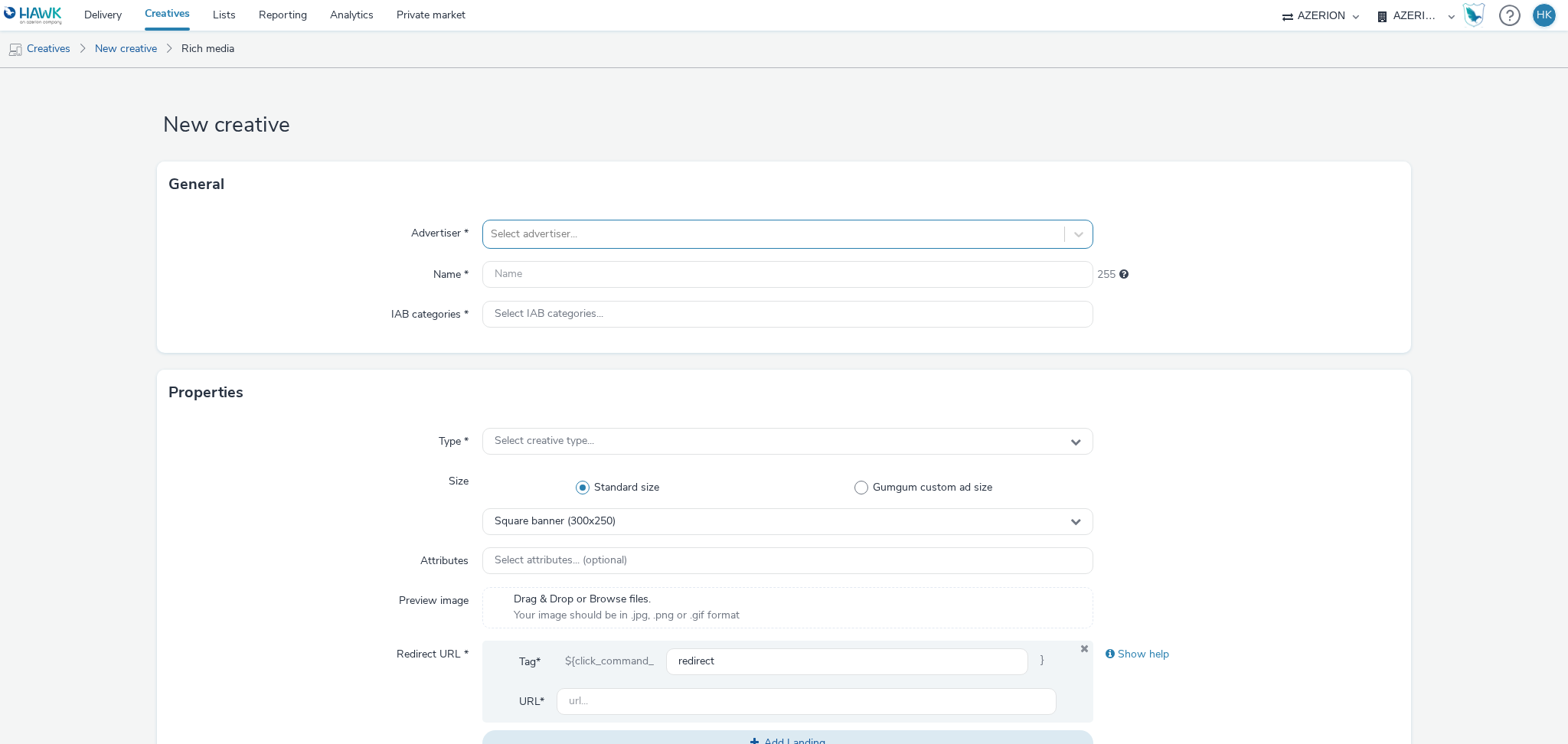
click at [559, 237] on div at bounding box center [774, 234] width 566 height 19
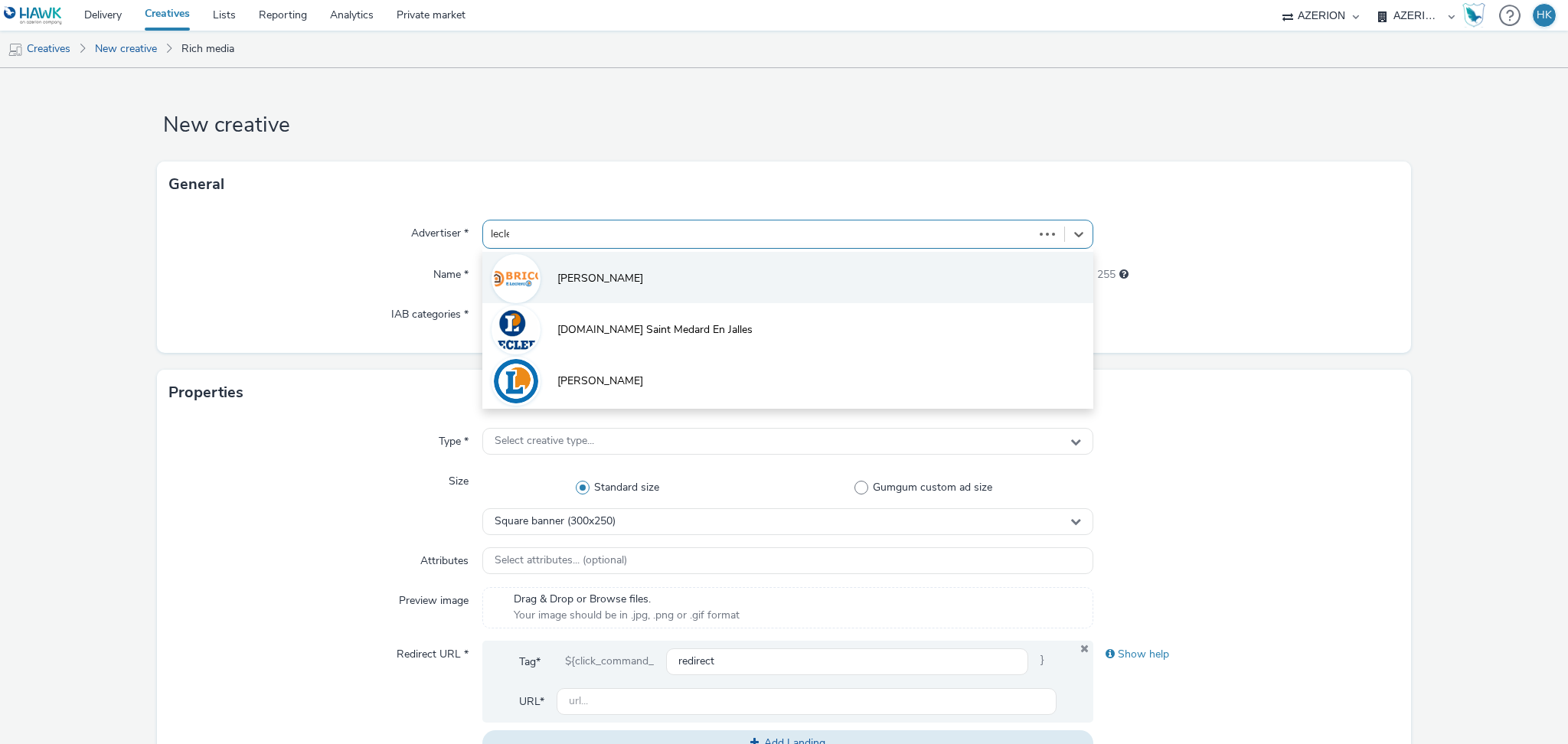
type input "lecler"
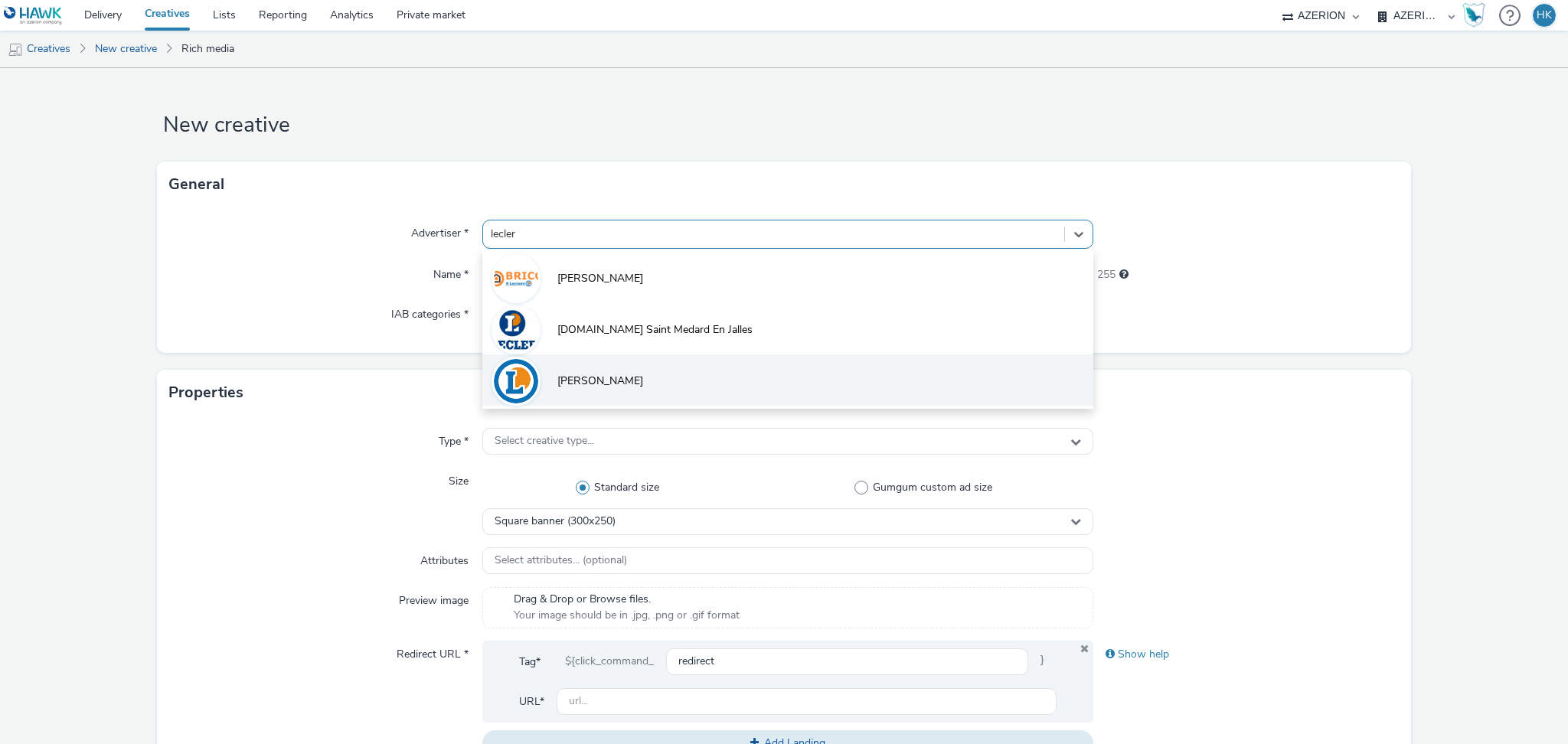
click at [588, 379] on li "[PERSON_NAME]" at bounding box center [788, 380] width 611 height 51
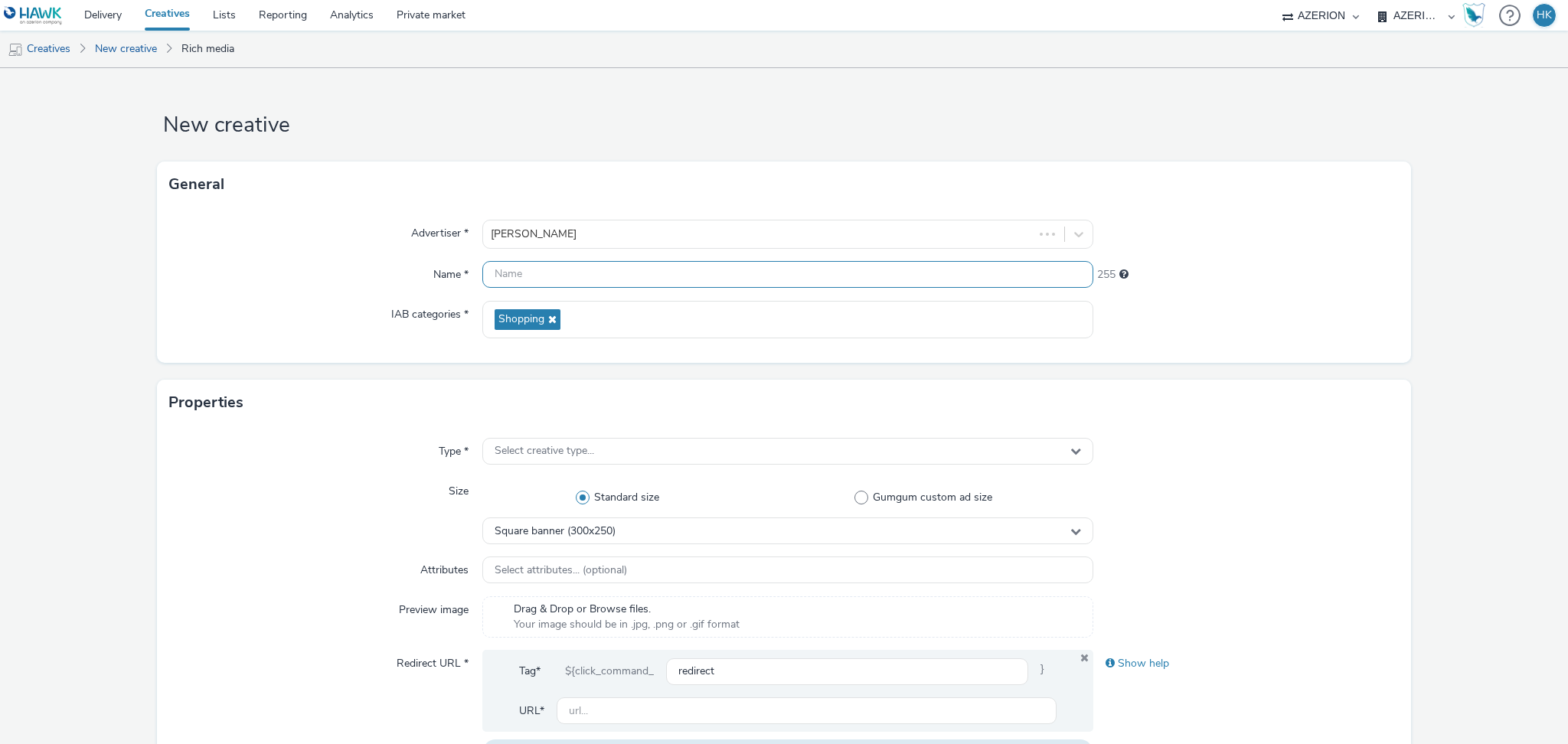
click at [559, 272] on input "text" at bounding box center [788, 274] width 611 height 26
paste input "Leclerc_Perpignan_Mobile_Oct_2025"
type input "Leclerc_Perpignan_Mobile_Oct_2025 | Banner"
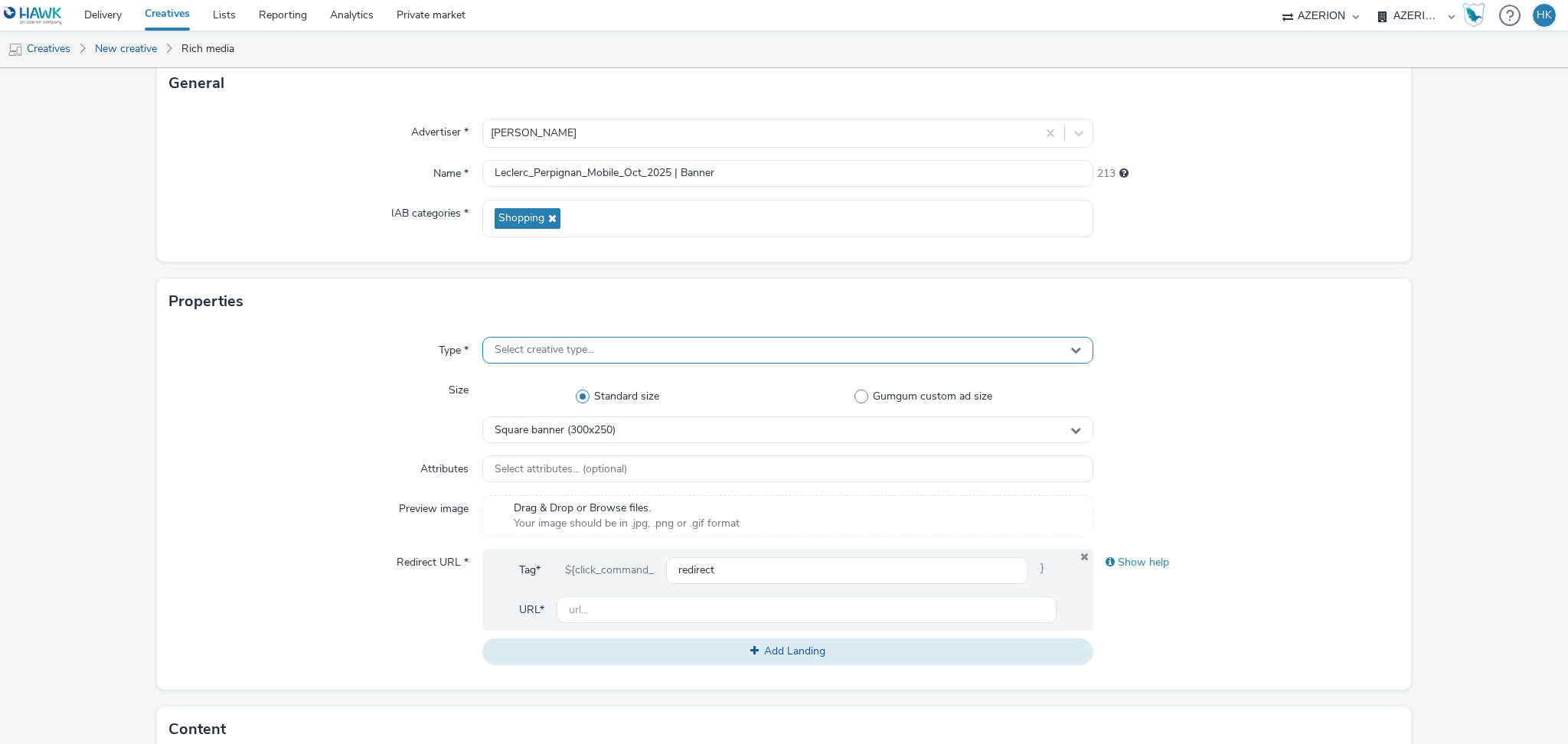
click at [652, 346] on div "Select creative type..." at bounding box center [788, 349] width 611 height 26
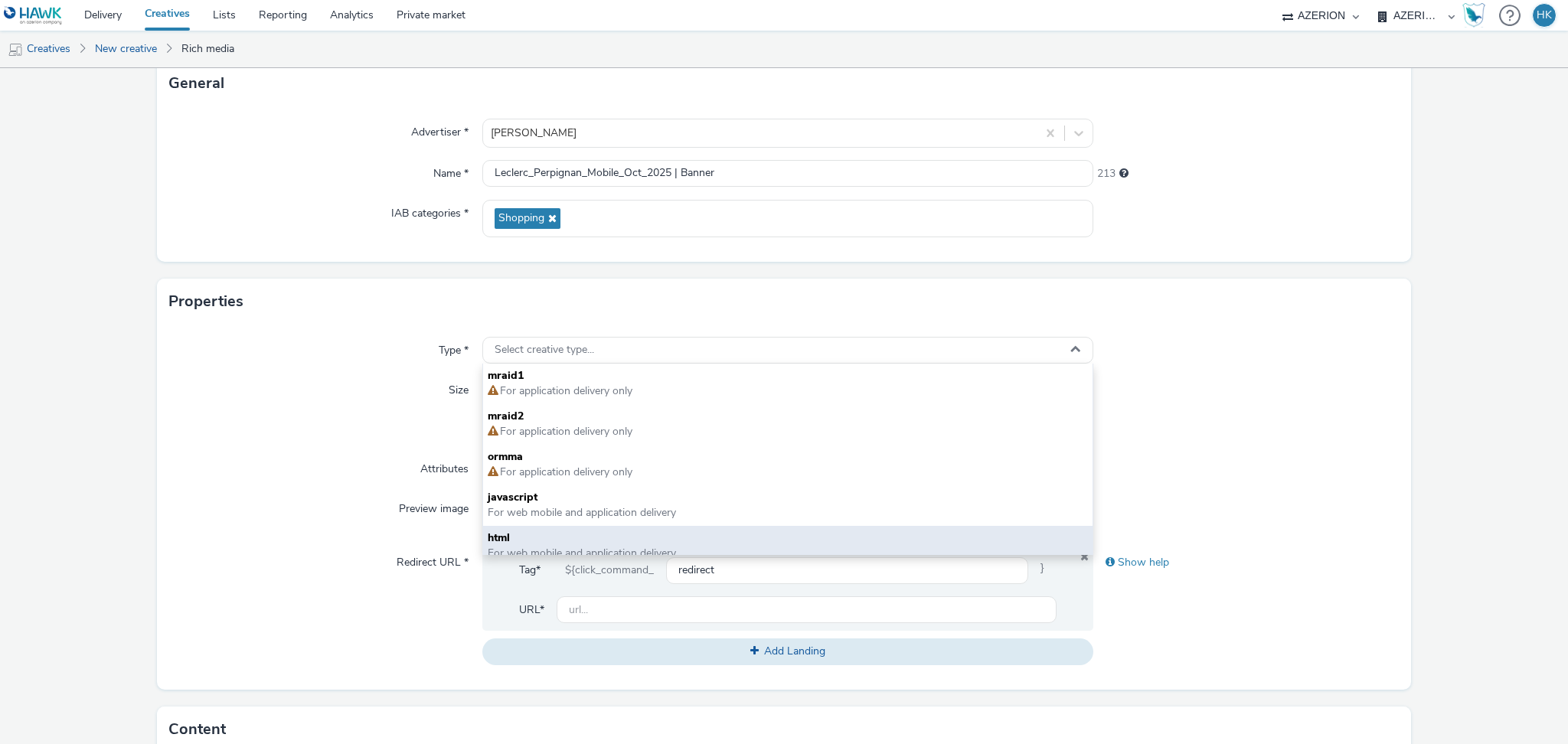
click at [594, 531] on span "html" at bounding box center [787, 538] width 600 height 16
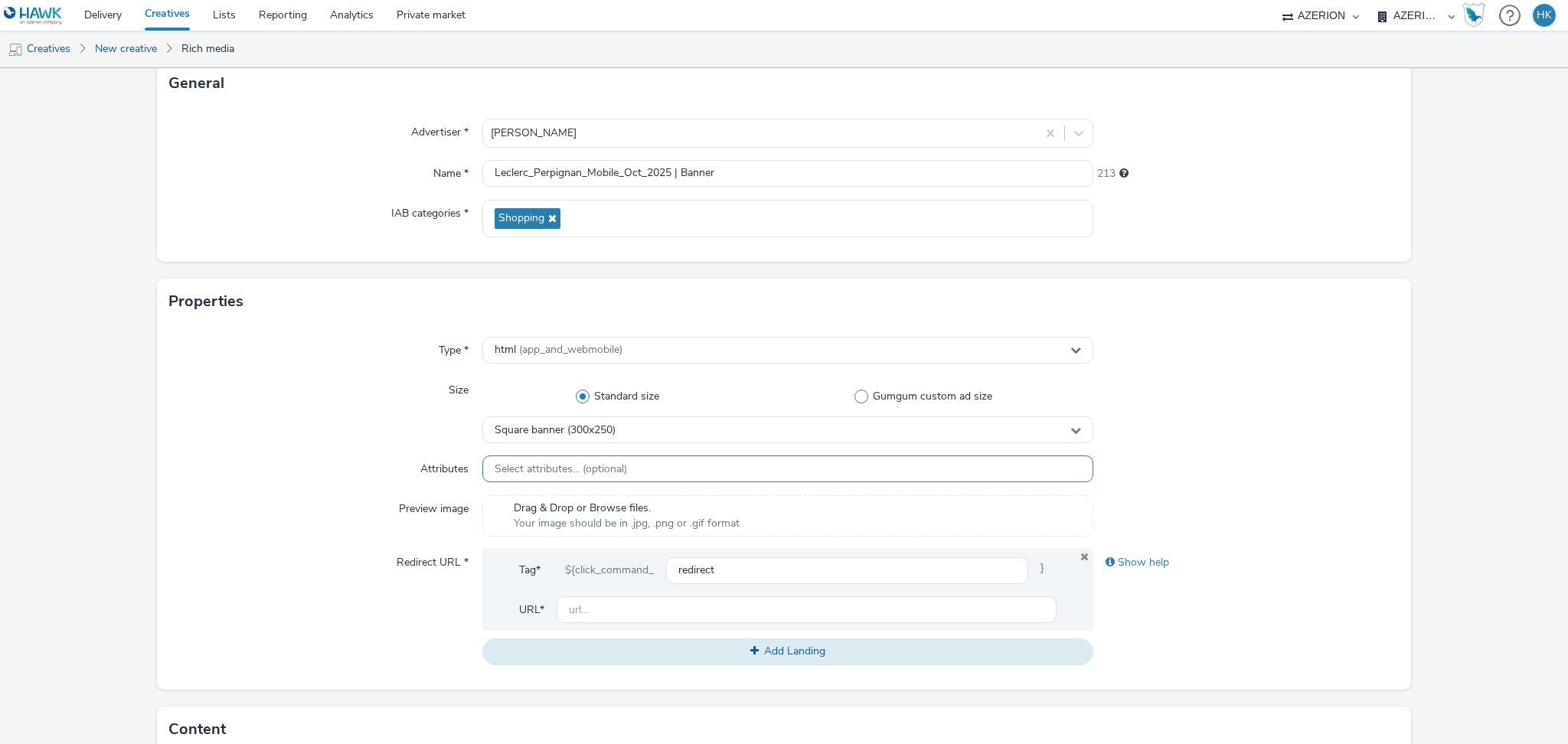
scroll to position [195, 0]
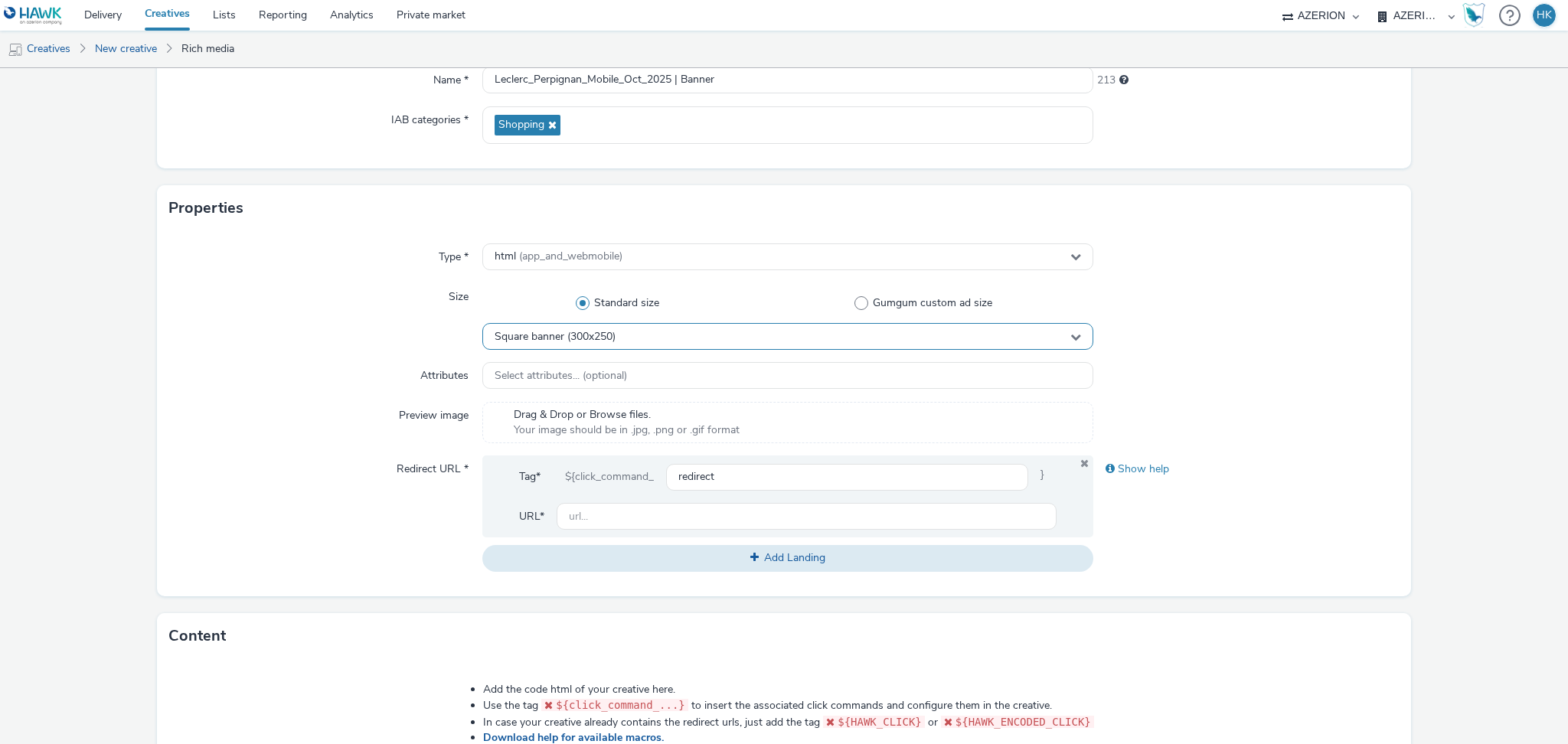
click at [635, 342] on div "Square banner (300x250)" at bounding box center [788, 336] width 611 height 26
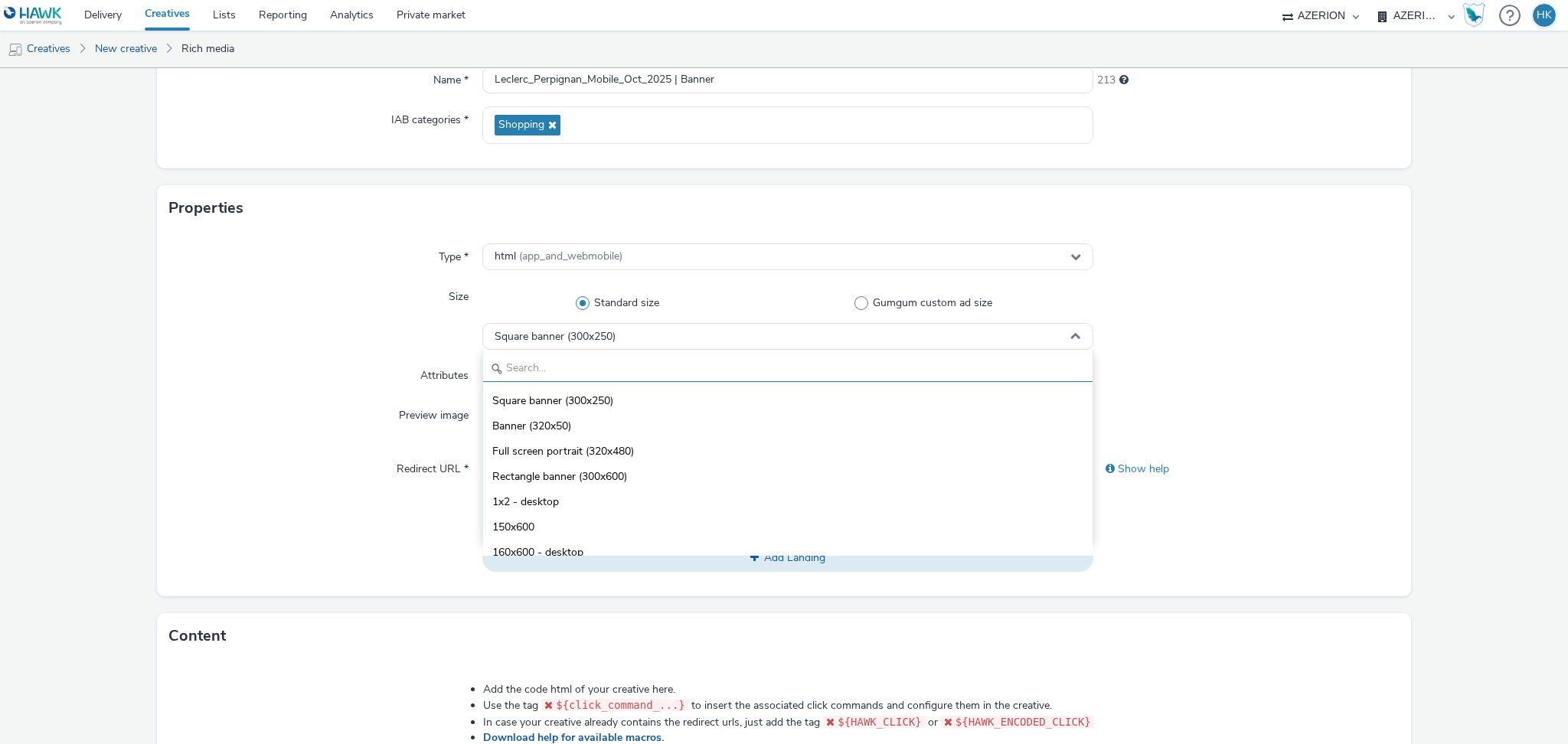
click at [589, 364] on input "text" at bounding box center [787, 368] width 609 height 26
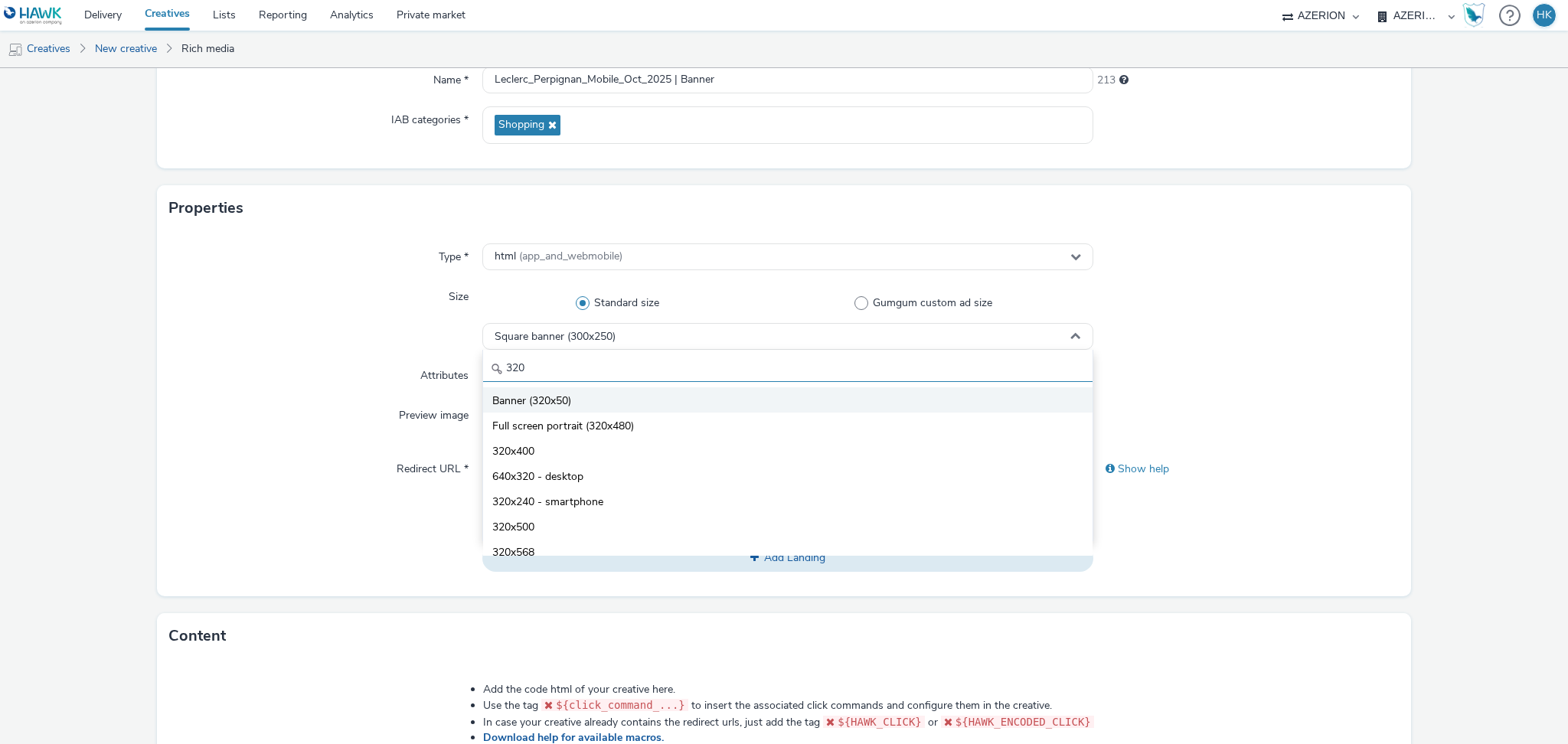
type input "320"
click at [586, 399] on li "Banner (320x50)" at bounding box center [787, 400] width 609 height 25
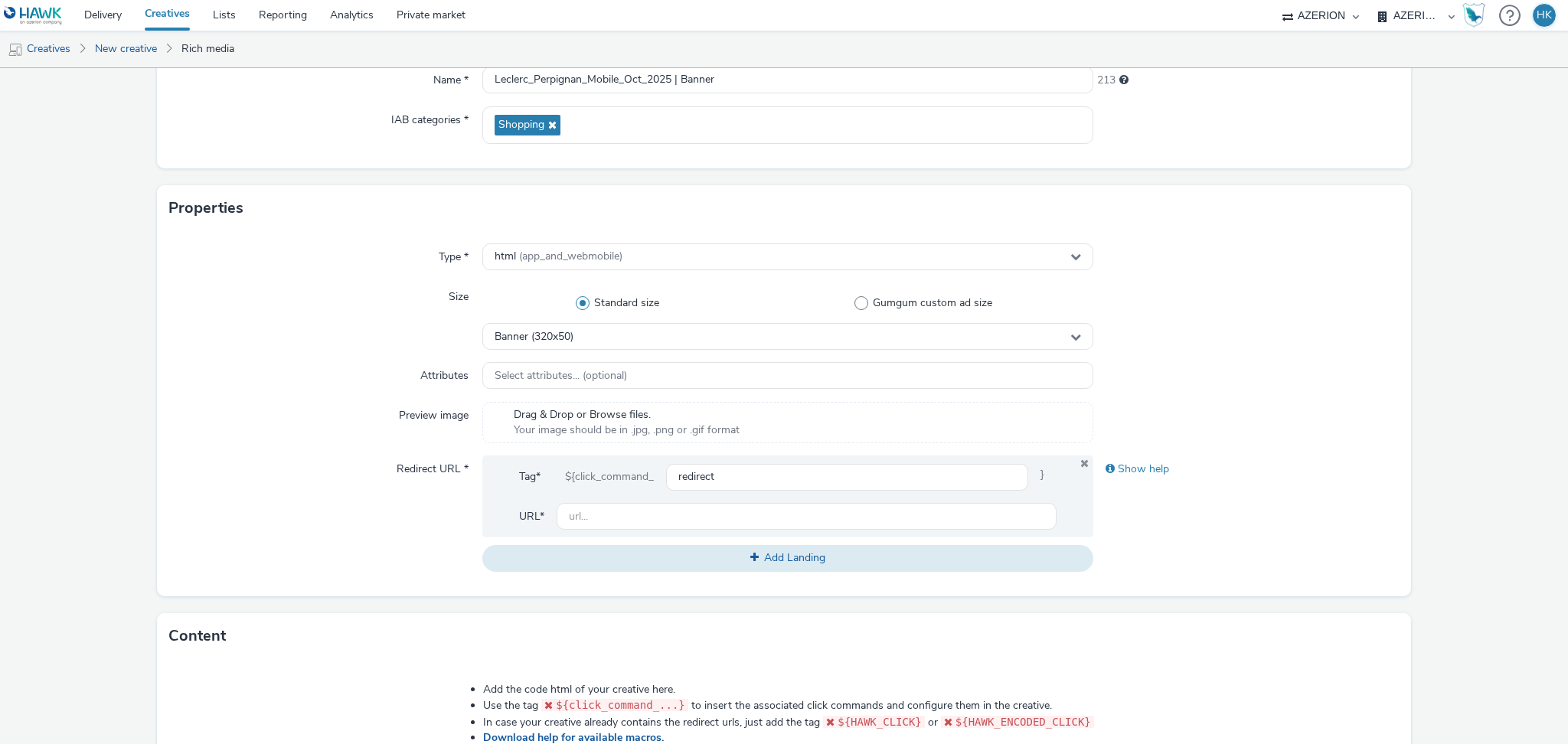
scroll to position [353, 0]
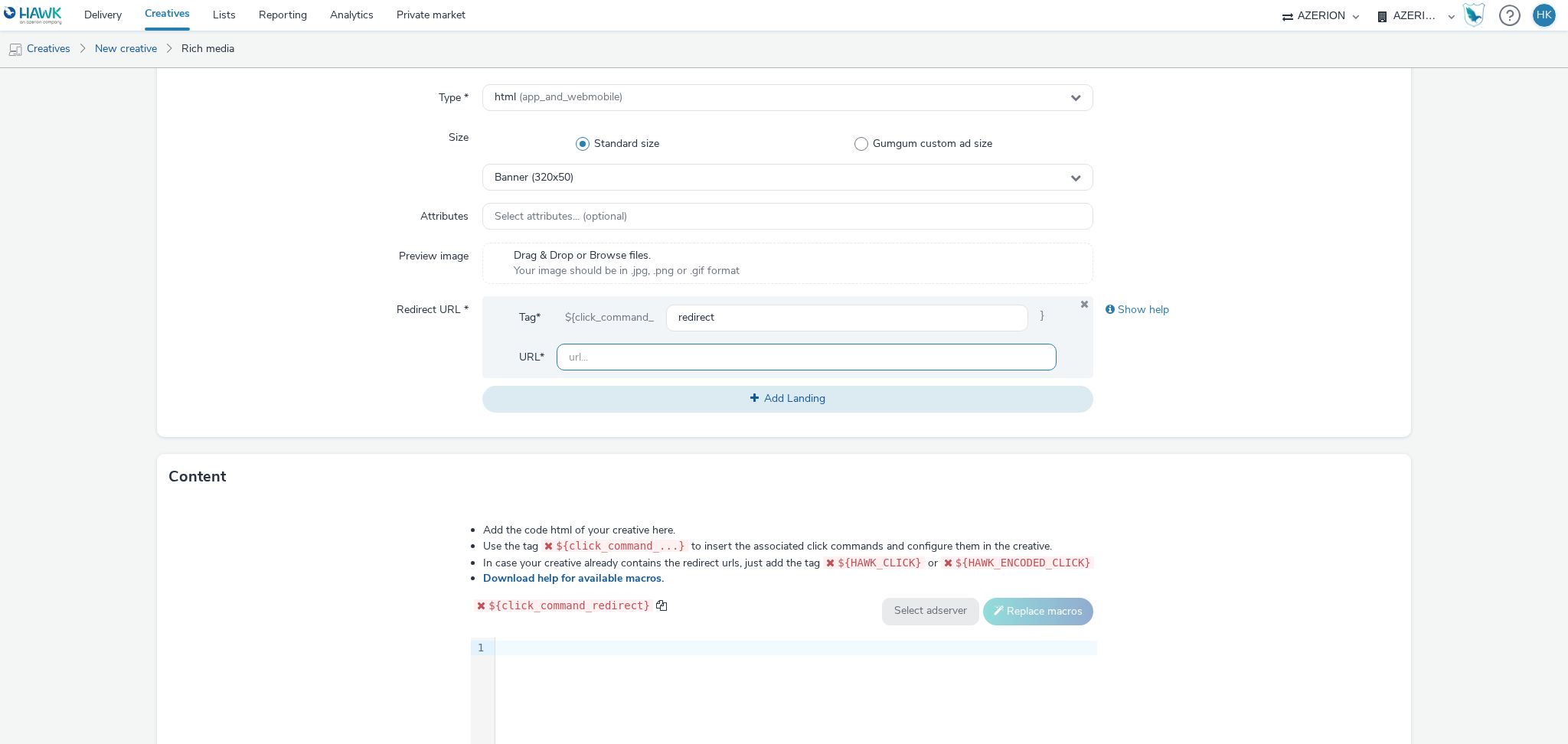
click at [634, 359] on input "text" at bounding box center [806, 356] width 500 height 26
paste input "[URL][DOMAIN_NAME]"
type input "[URL][DOMAIN_NAME]"
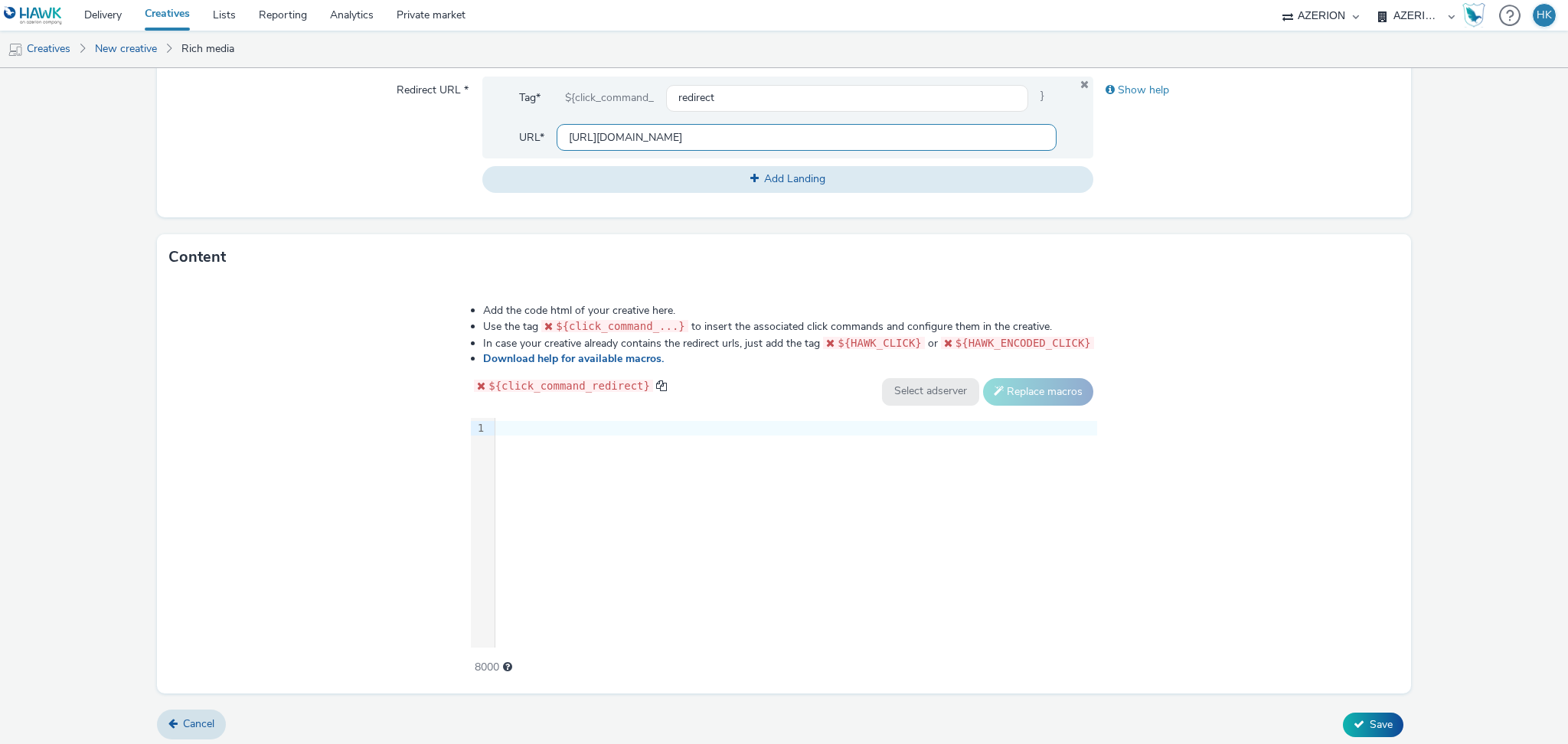
scroll to position [574, 0]
click at [534, 432] on div at bounding box center [796, 428] width 601 height 16
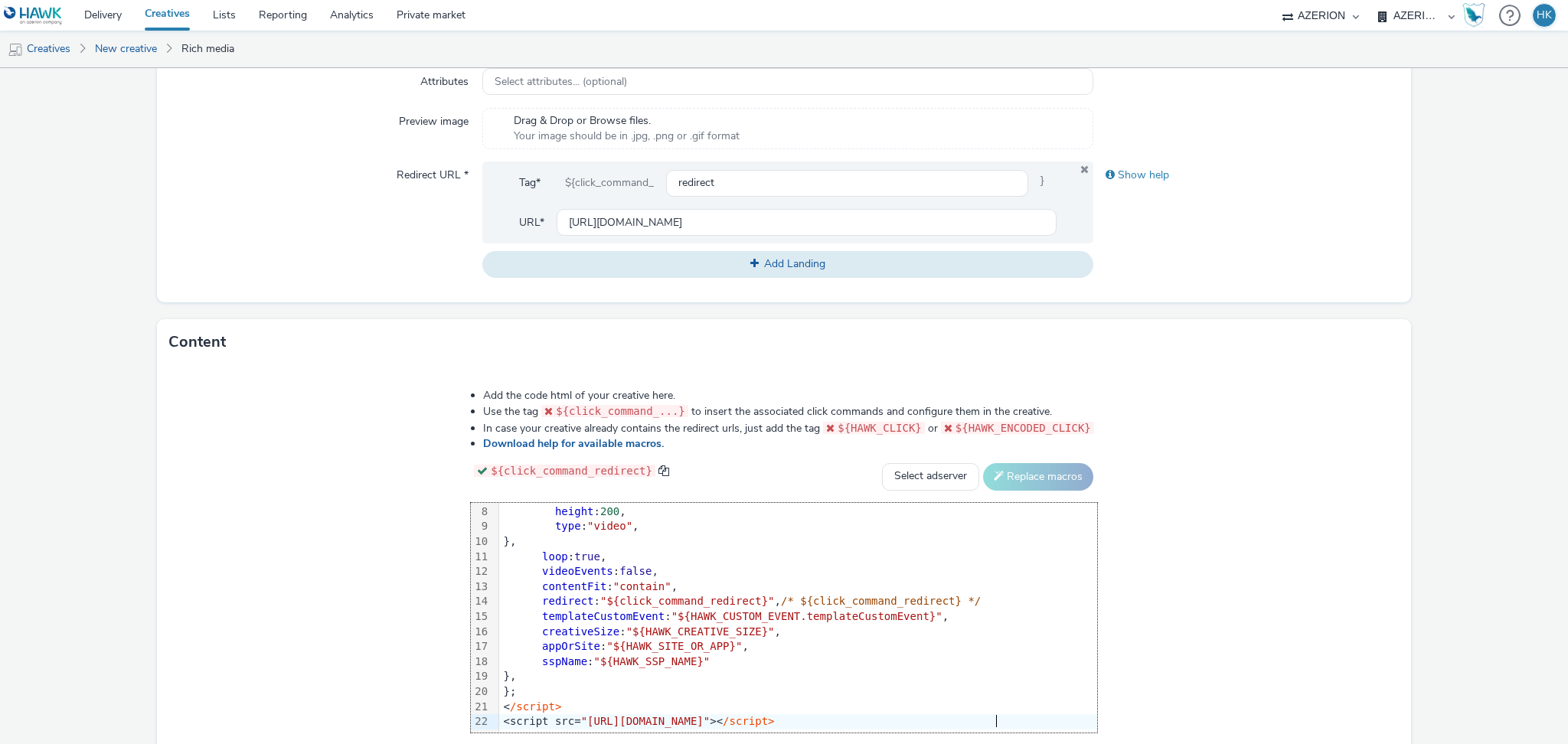
scroll to position [580, 0]
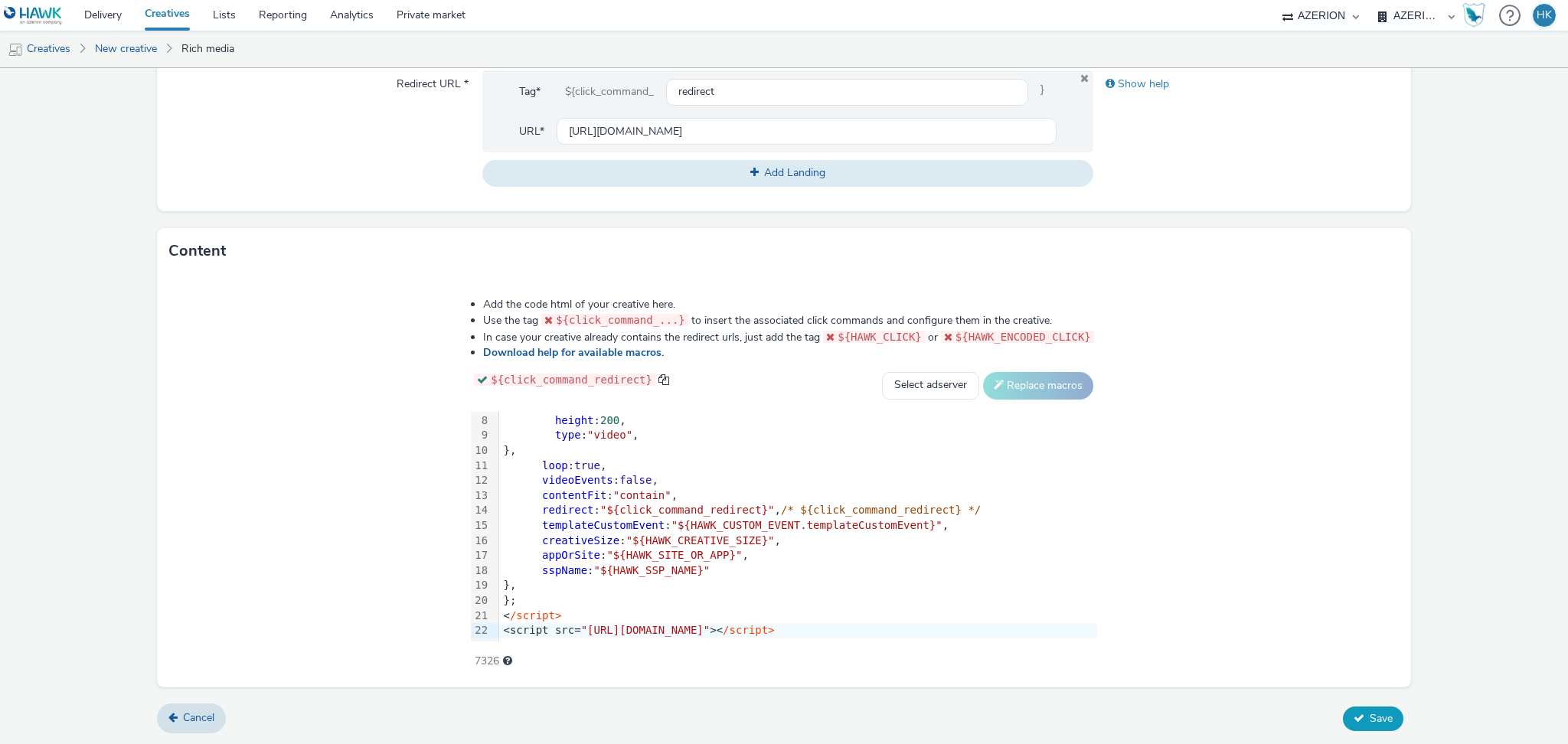
click at [1354, 721] on icon at bounding box center [1358, 718] width 11 height 11
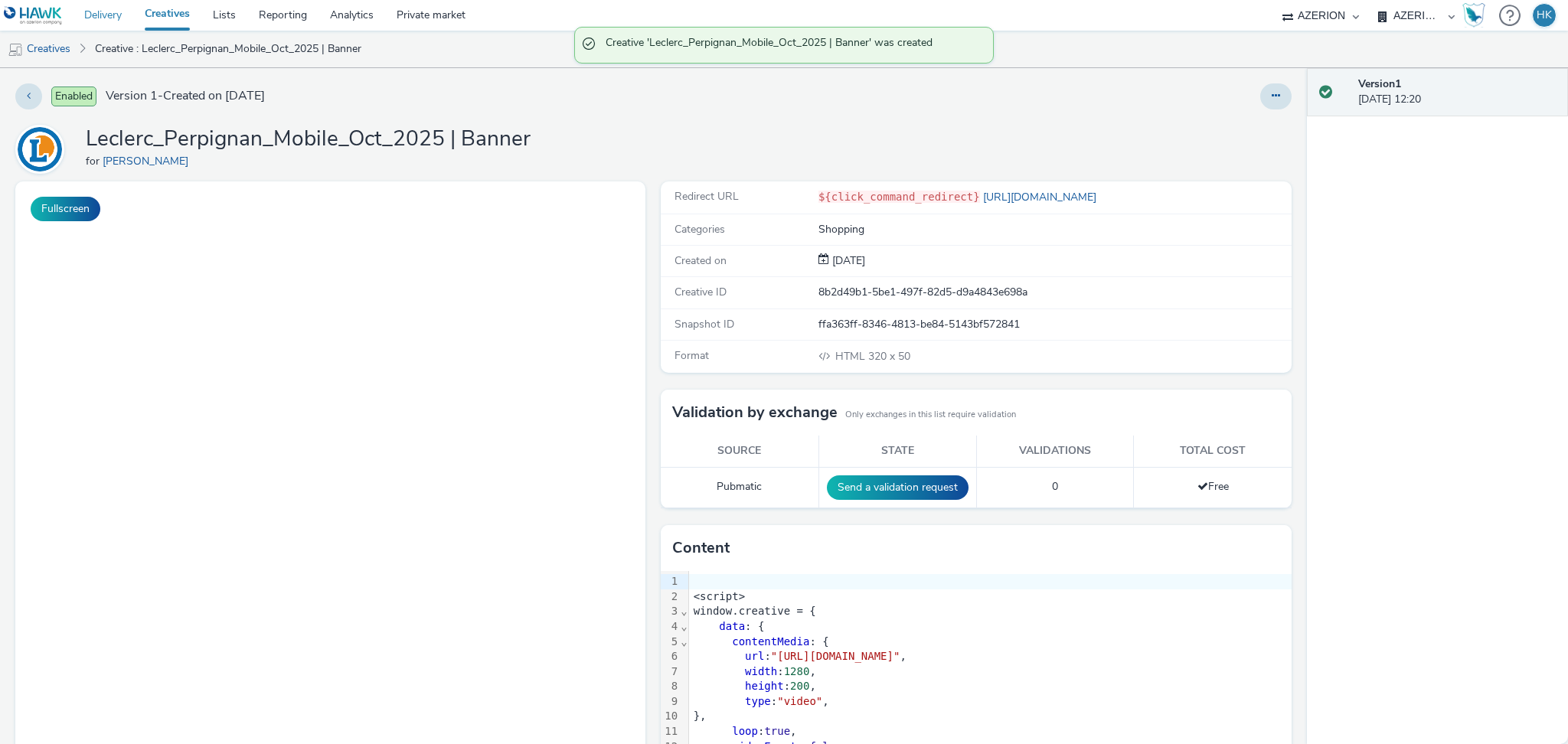
click at [114, 17] on link "Delivery" at bounding box center [103, 15] width 61 height 30
